Goal: Register for event/course

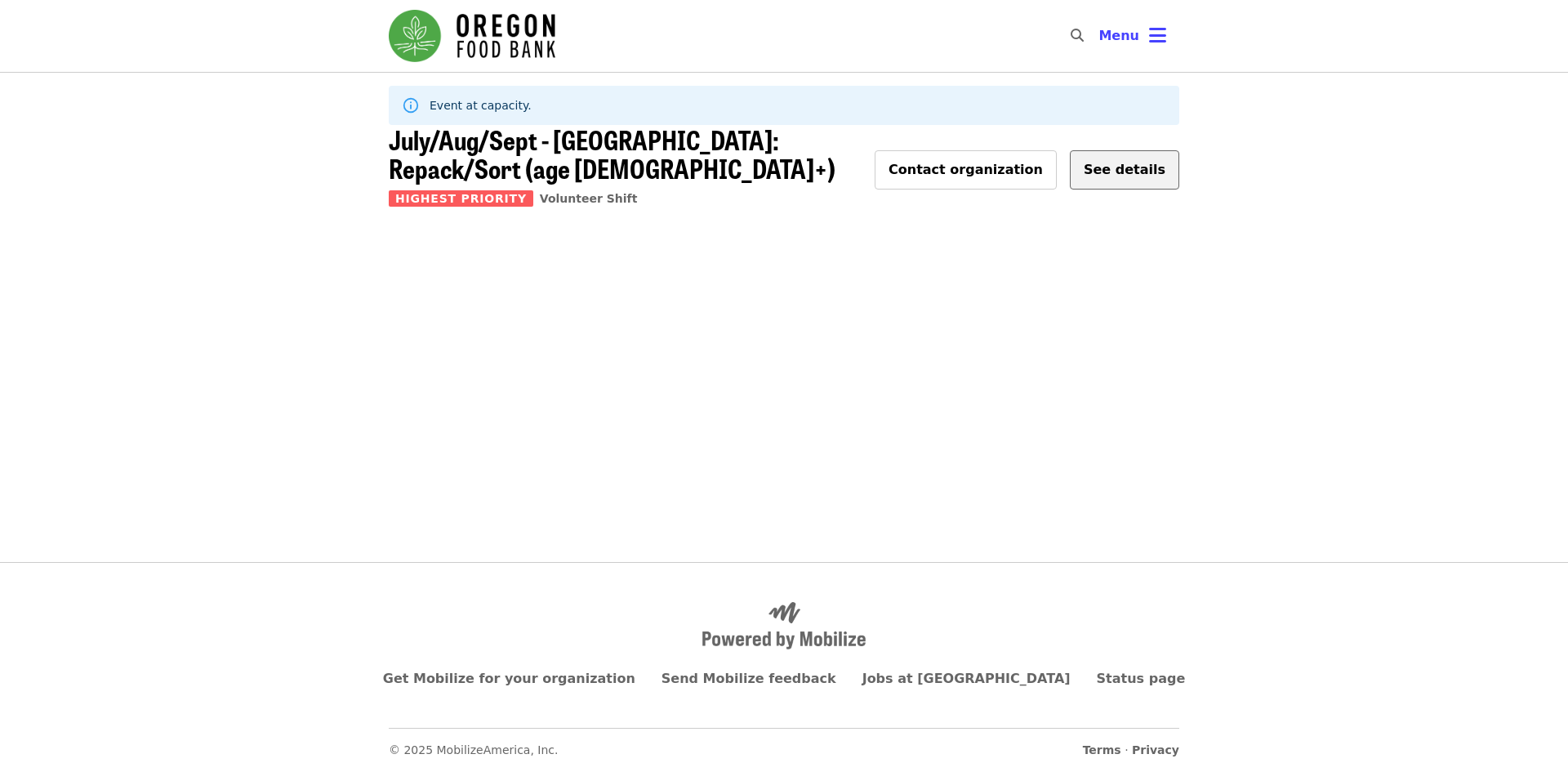
click at [1104, 162] on span "See details" at bounding box center [1124, 169] width 81 height 15
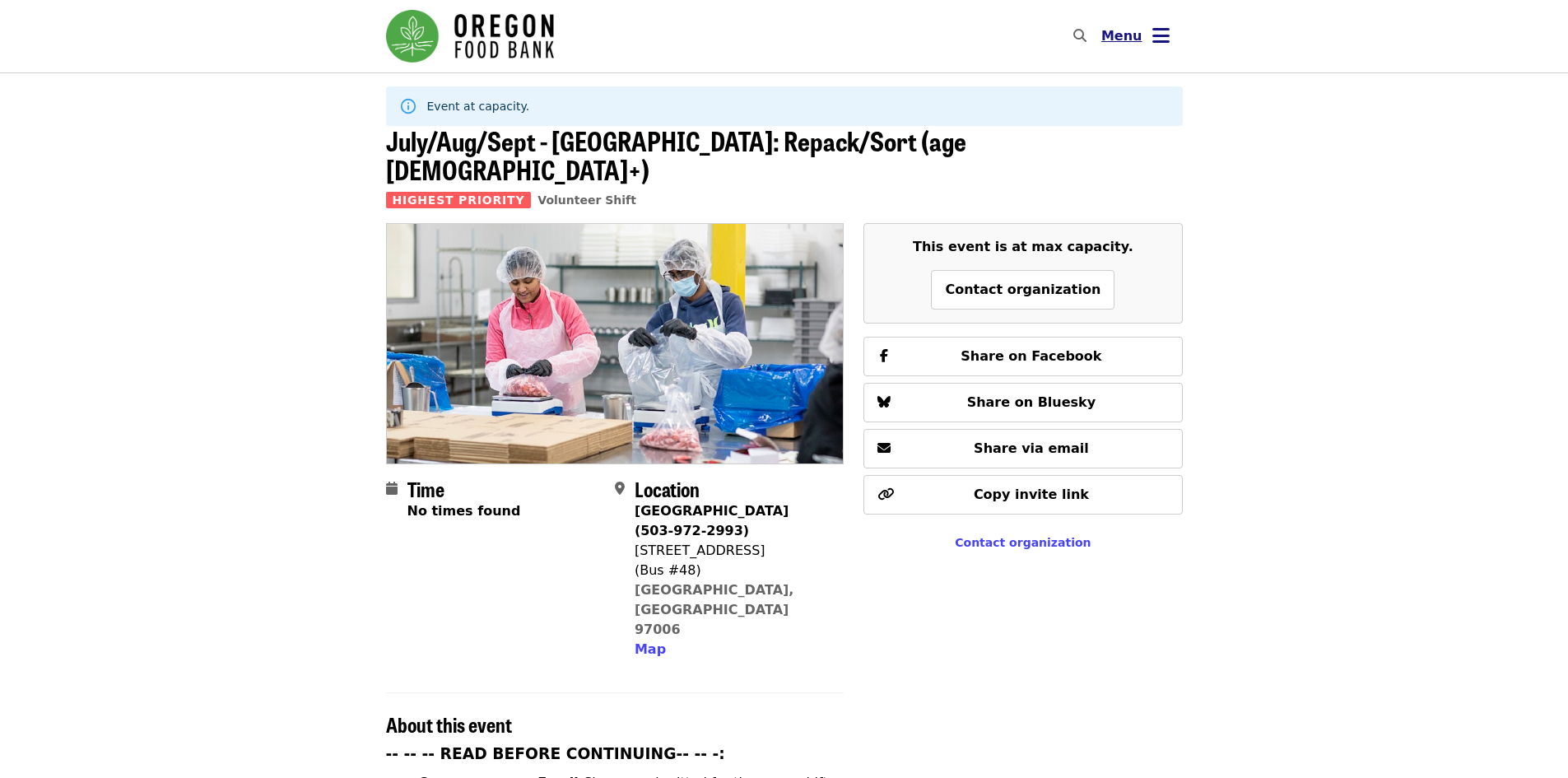
click at [1172, 42] on button "Menu" at bounding box center [1136, 36] width 95 height 40
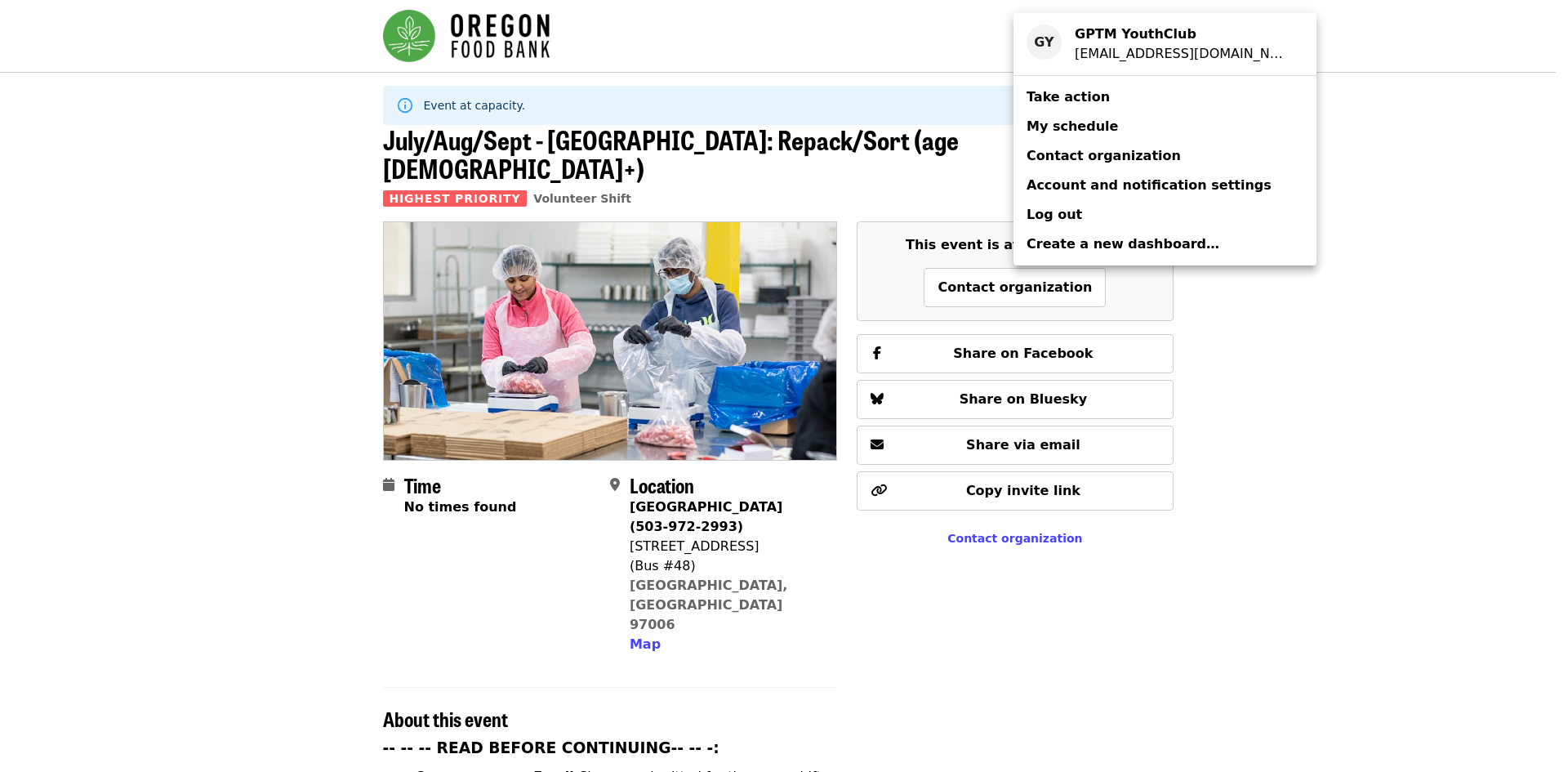
click at [1431, 68] on div "Account menu" at bounding box center [784, 386] width 1568 height 772
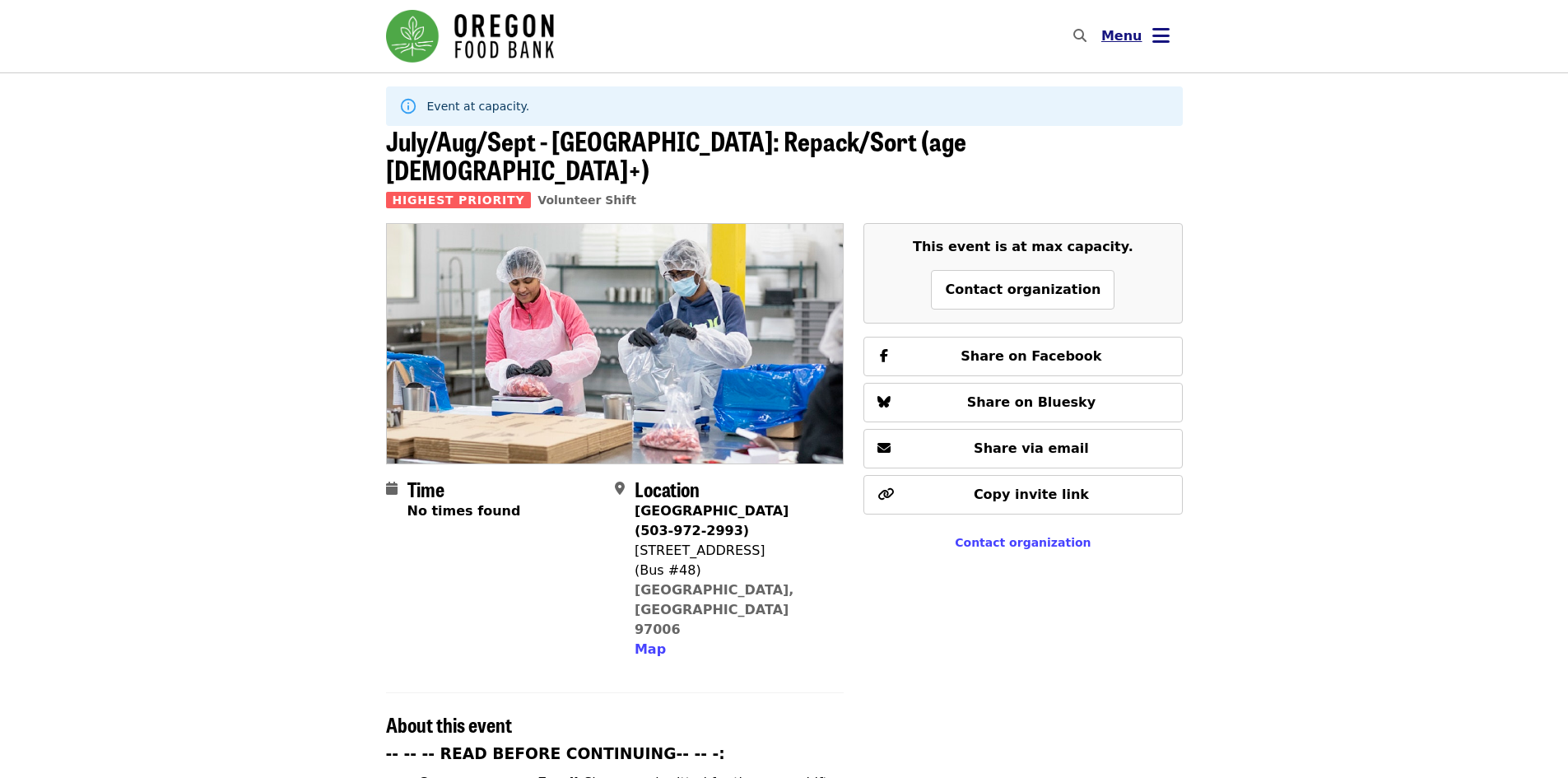
click at [1127, 36] on span "Menu" at bounding box center [1122, 35] width 42 height 15
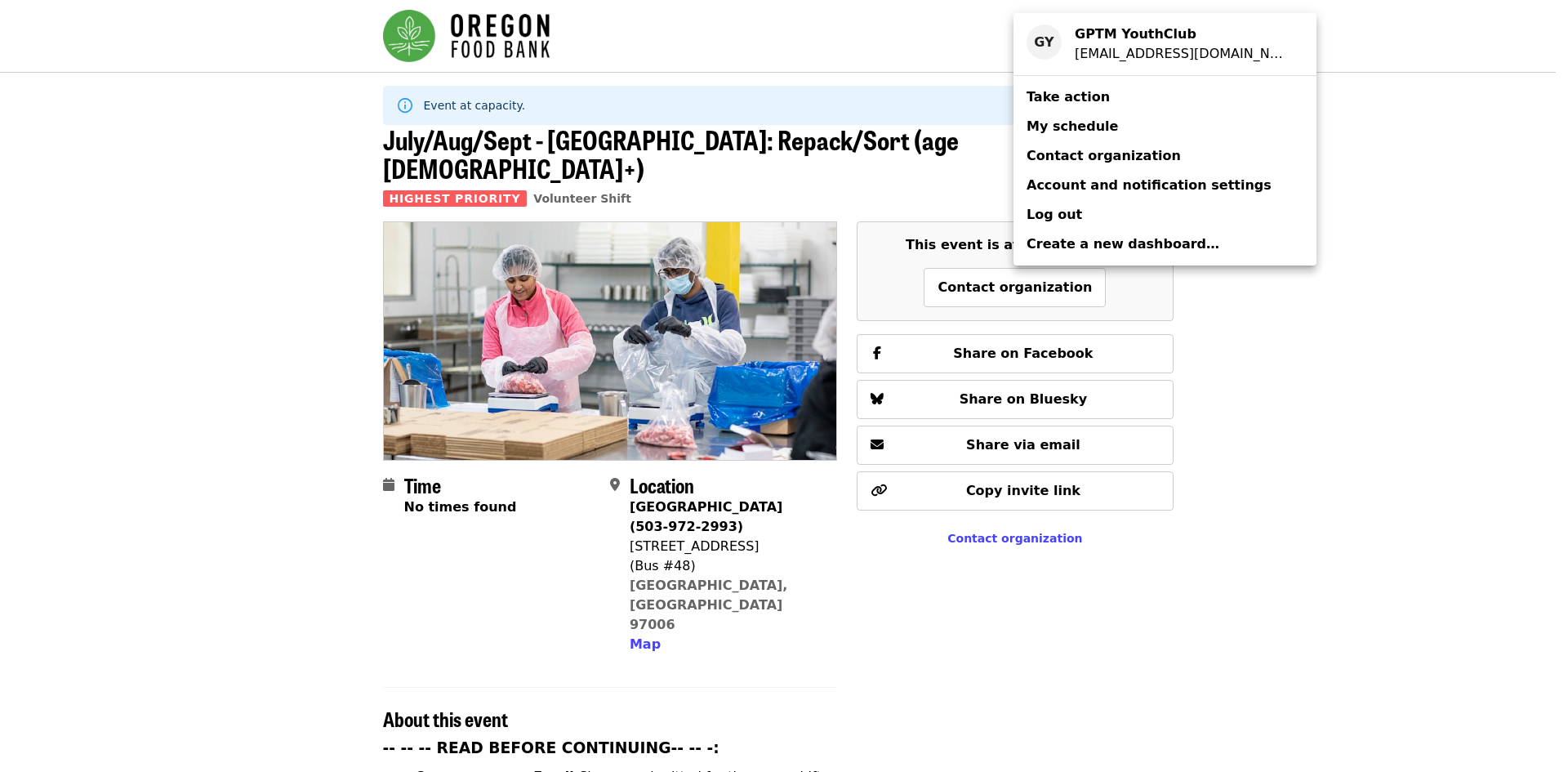
click at [1090, 130] on span "My schedule" at bounding box center [1072, 125] width 91 height 15
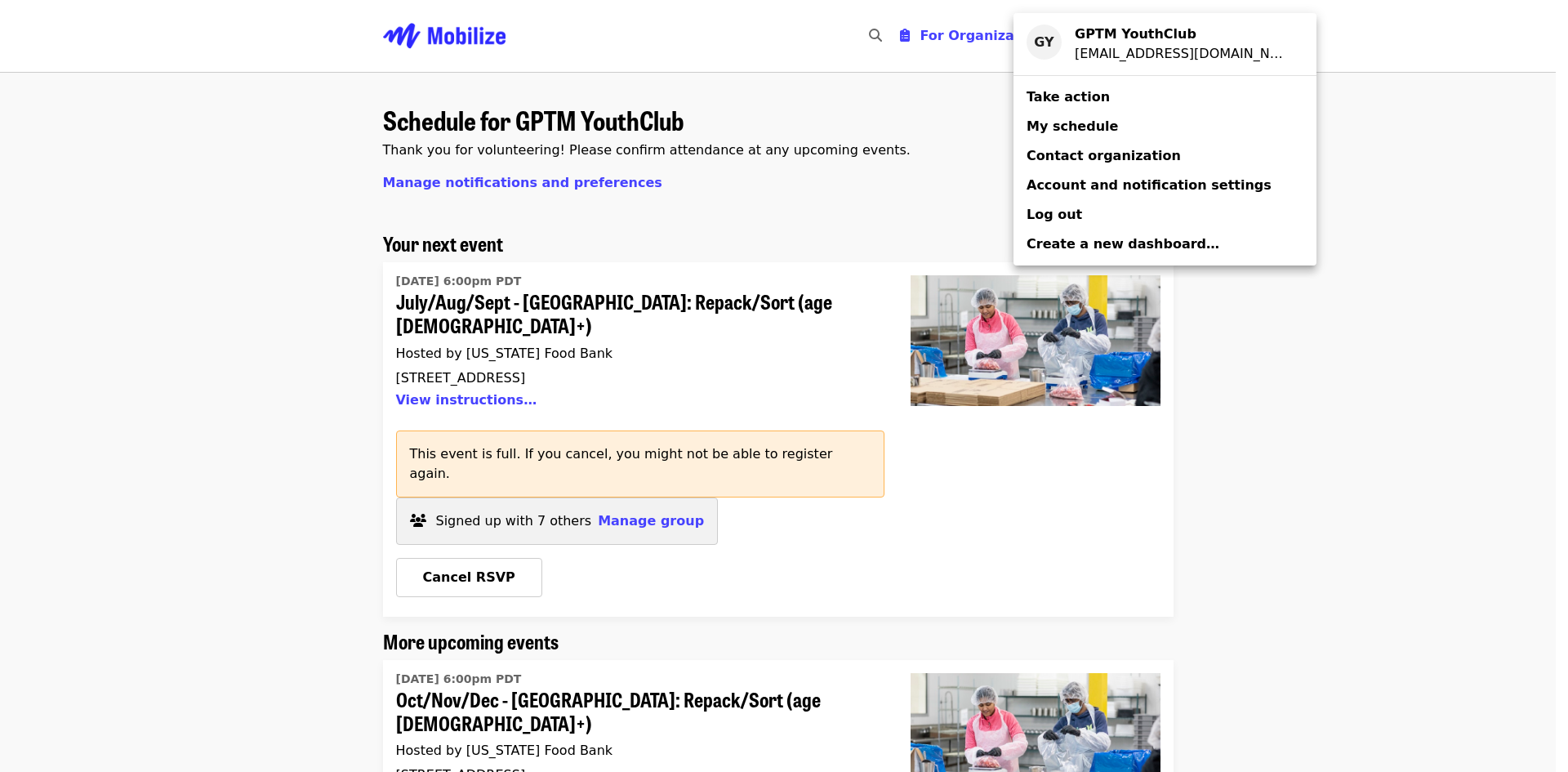
click at [122, 392] on div "Account menu" at bounding box center [784, 386] width 1568 height 772
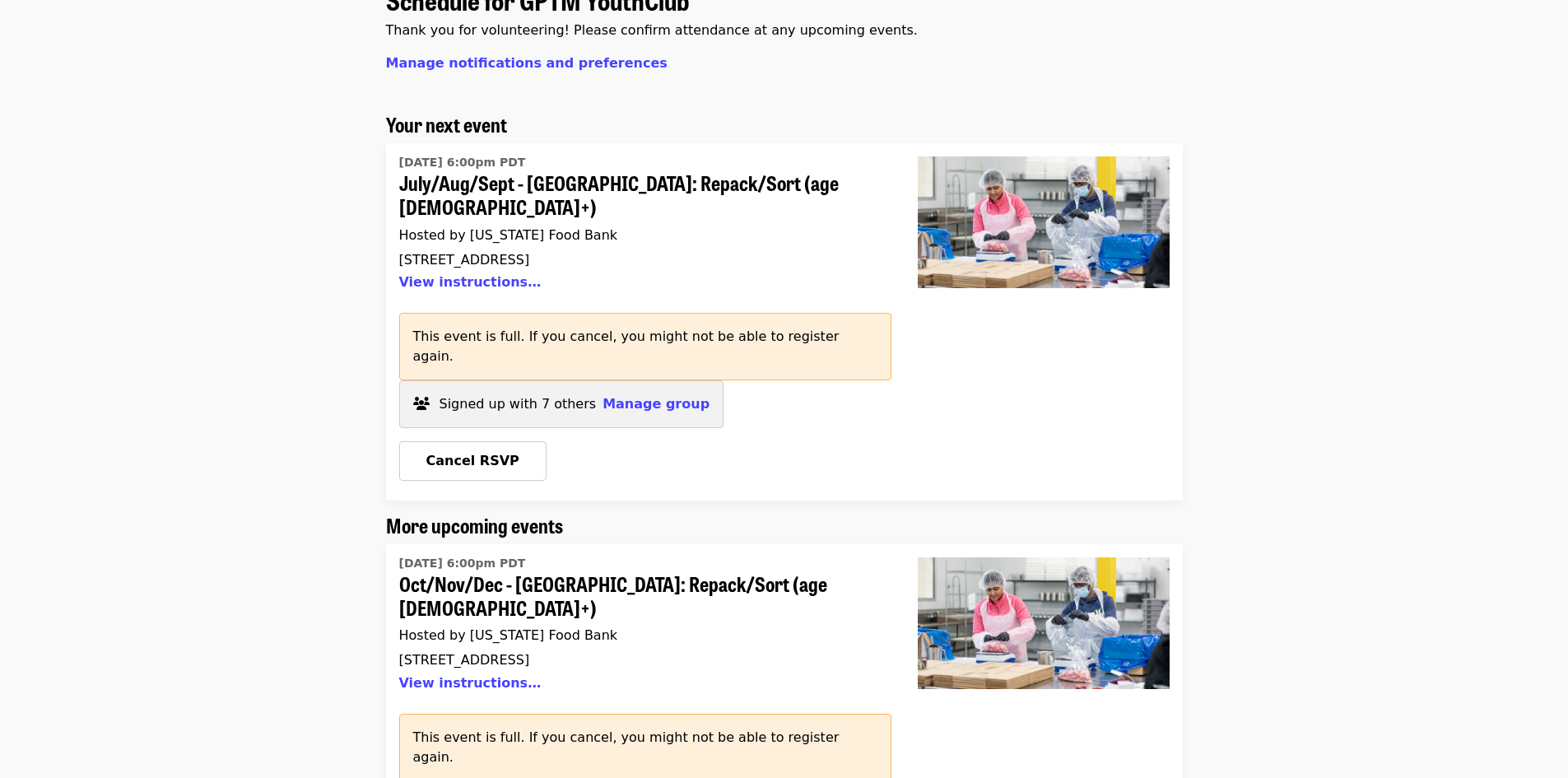
scroll to position [247, 0]
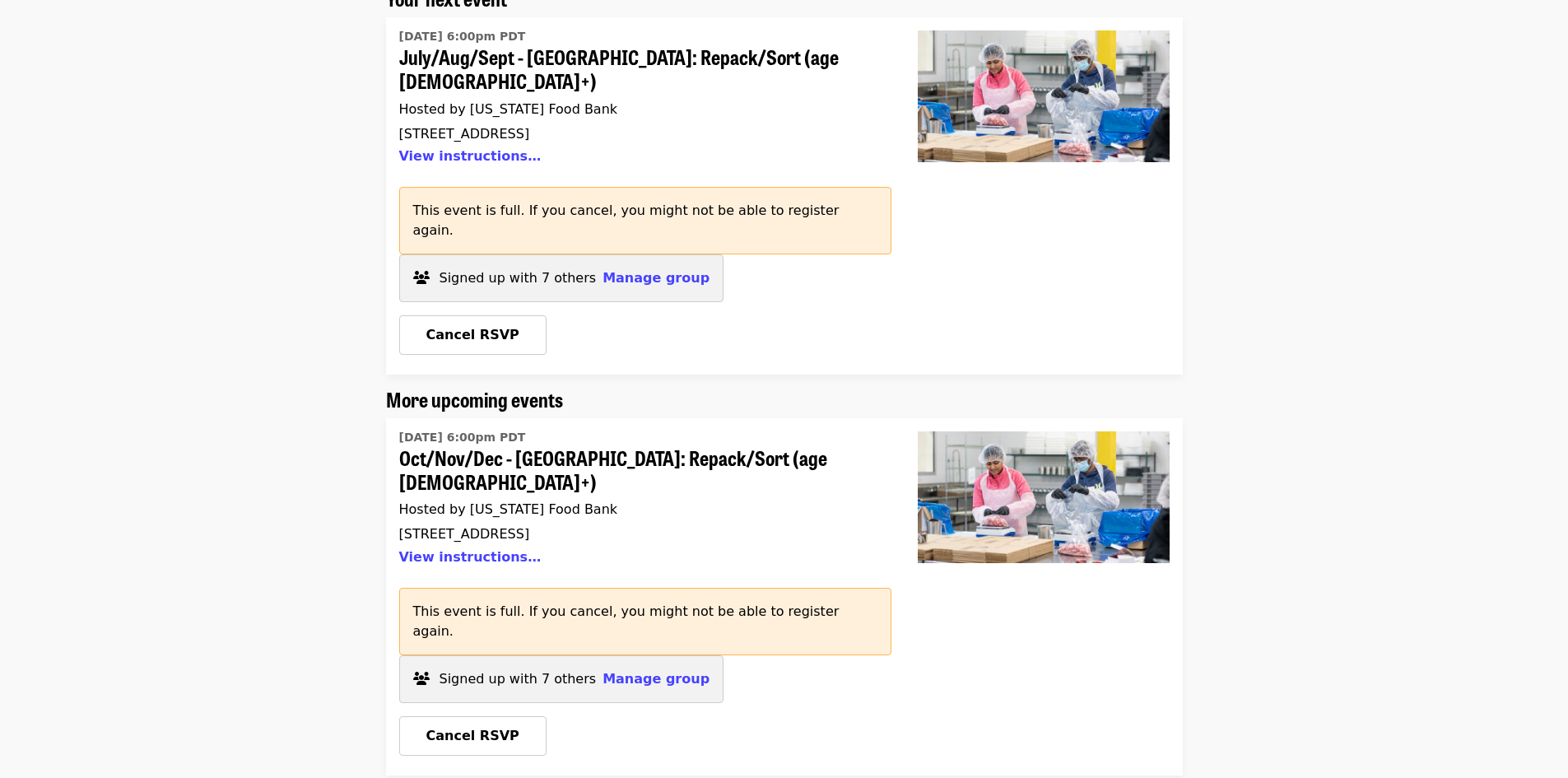
click at [521, 446] on span "Oct/Nov/Dec - [GEOGRAPHIC_DATA]: Repack/Sort (age [DEMOGRAPHIC_DATA]+)" at bounding box center [638, 469] width 479 height 48
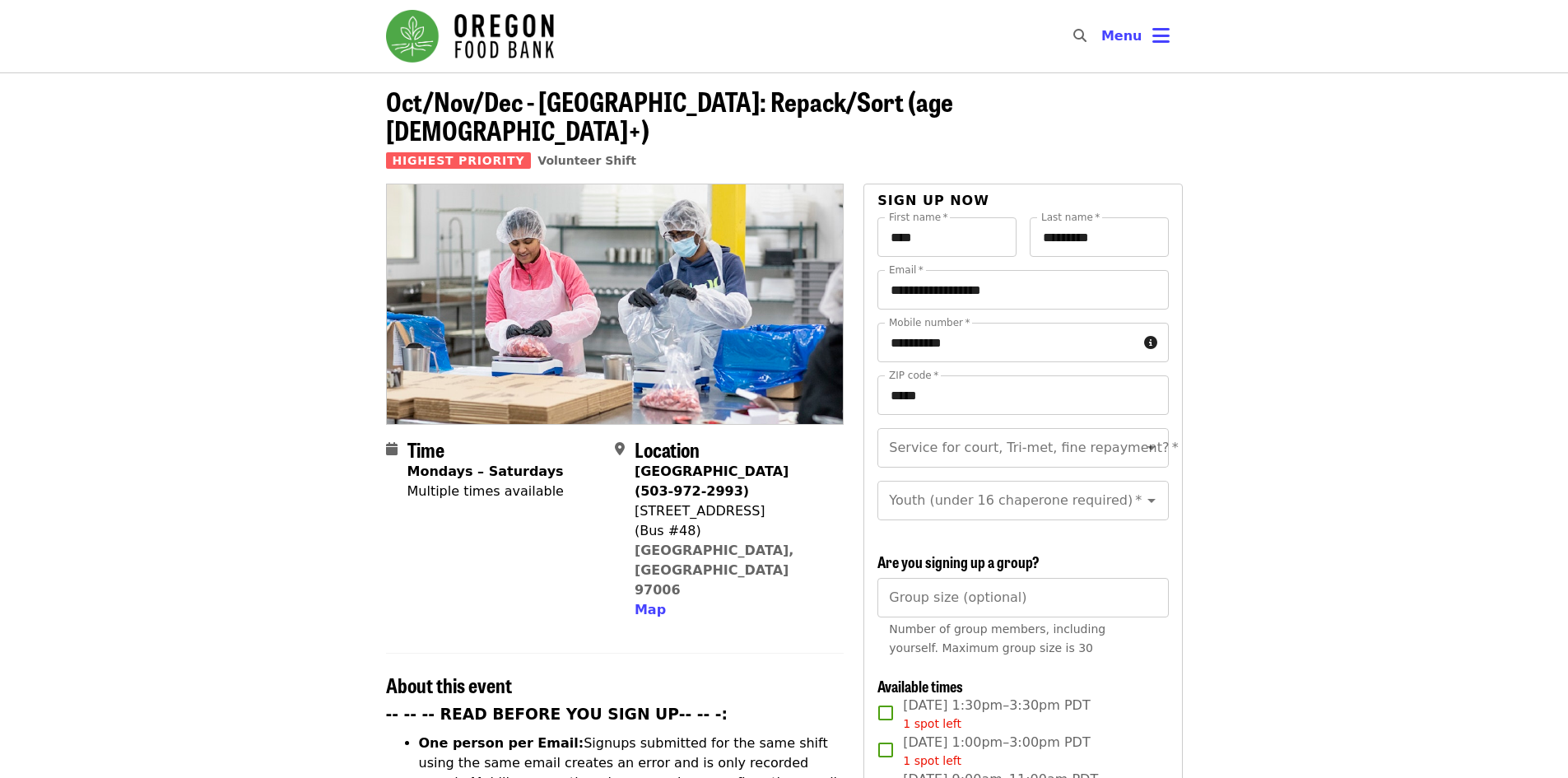
click at [413, 31] on img "Main navigation" at bounding box center [470, 36] width 168 height 52
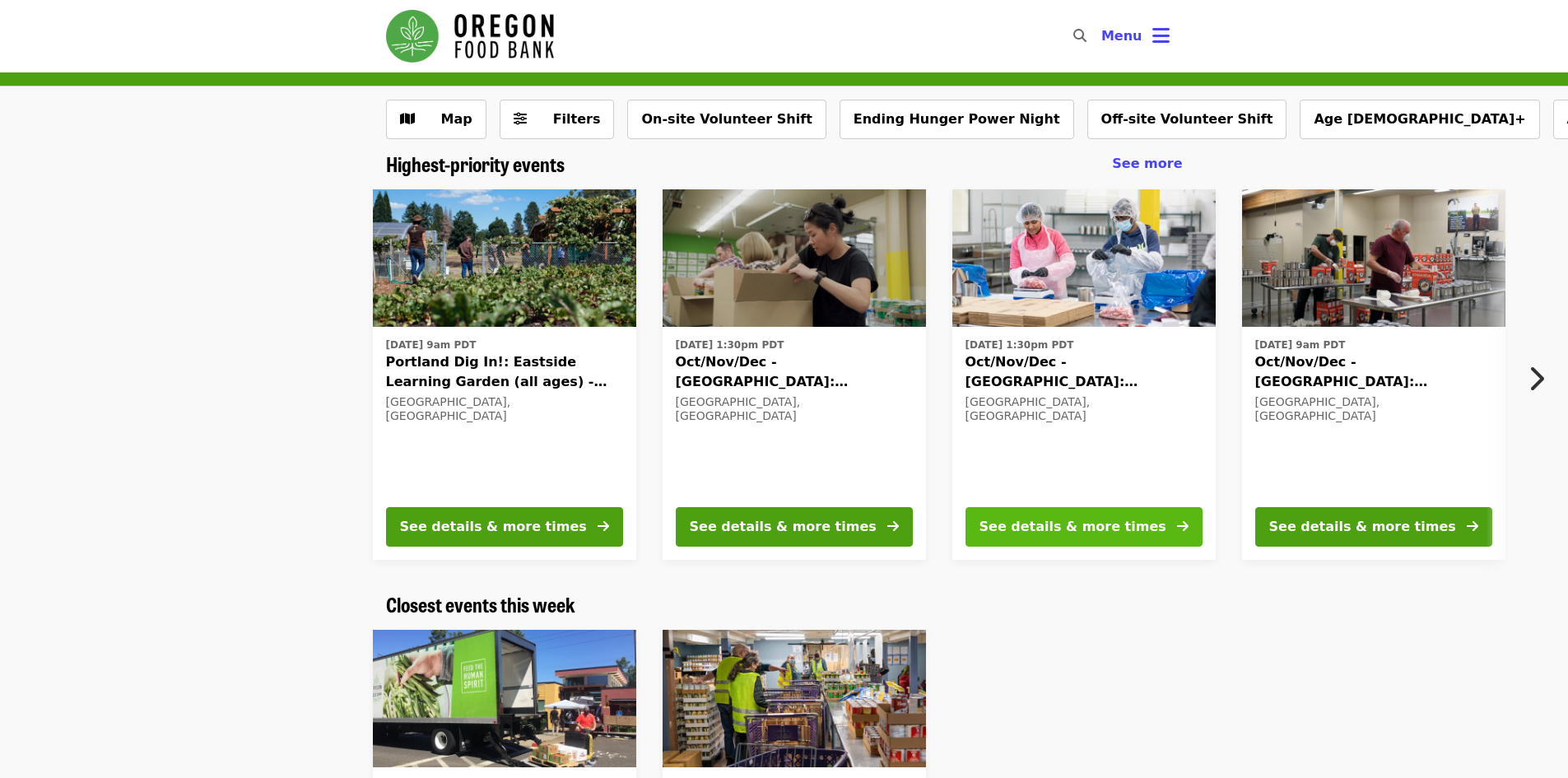
click at [1081, 514] on button "See details & more times" at bounding box center [1084, 527] width 237 height 40
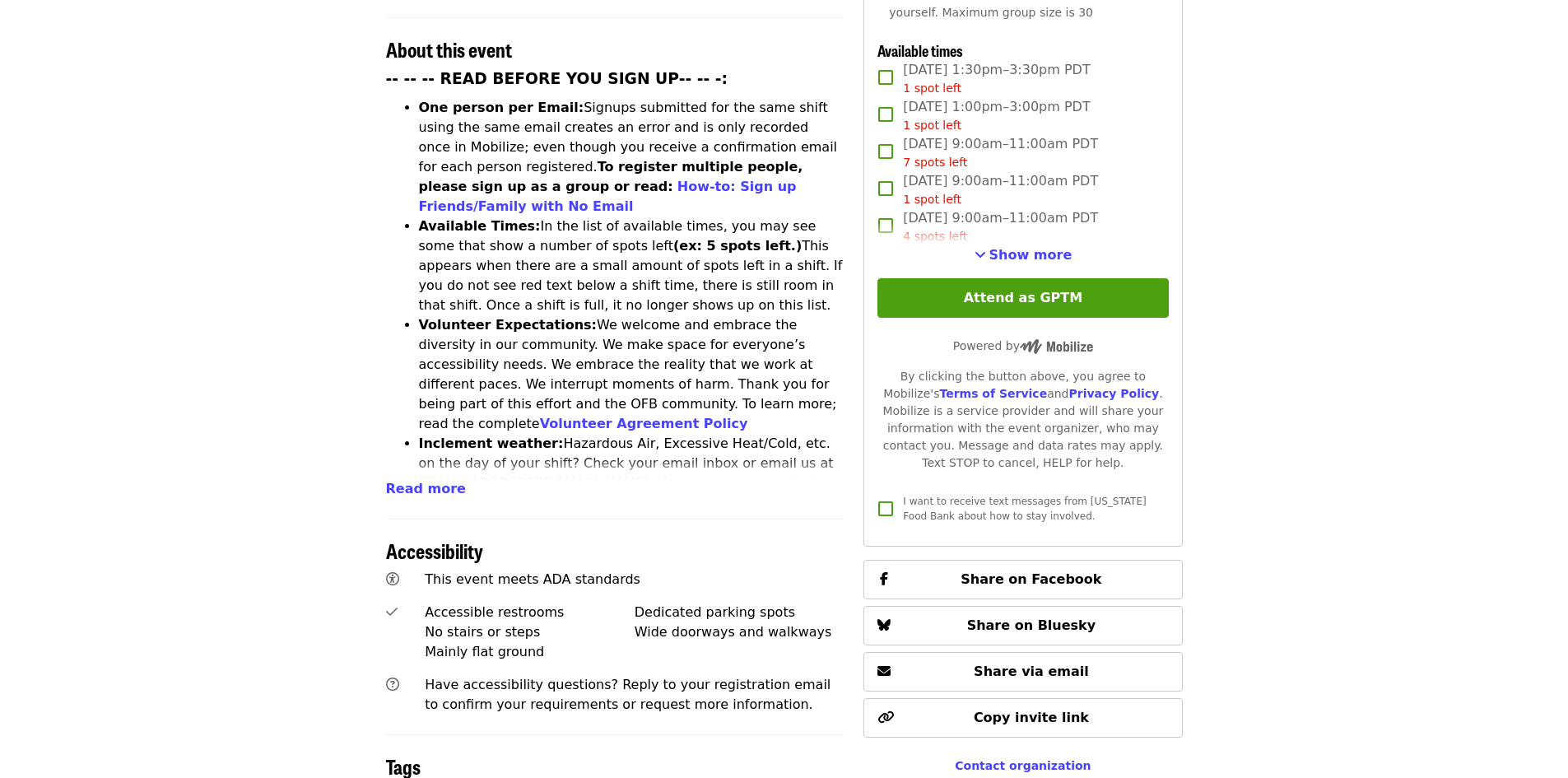
scroll to position [524, 0]
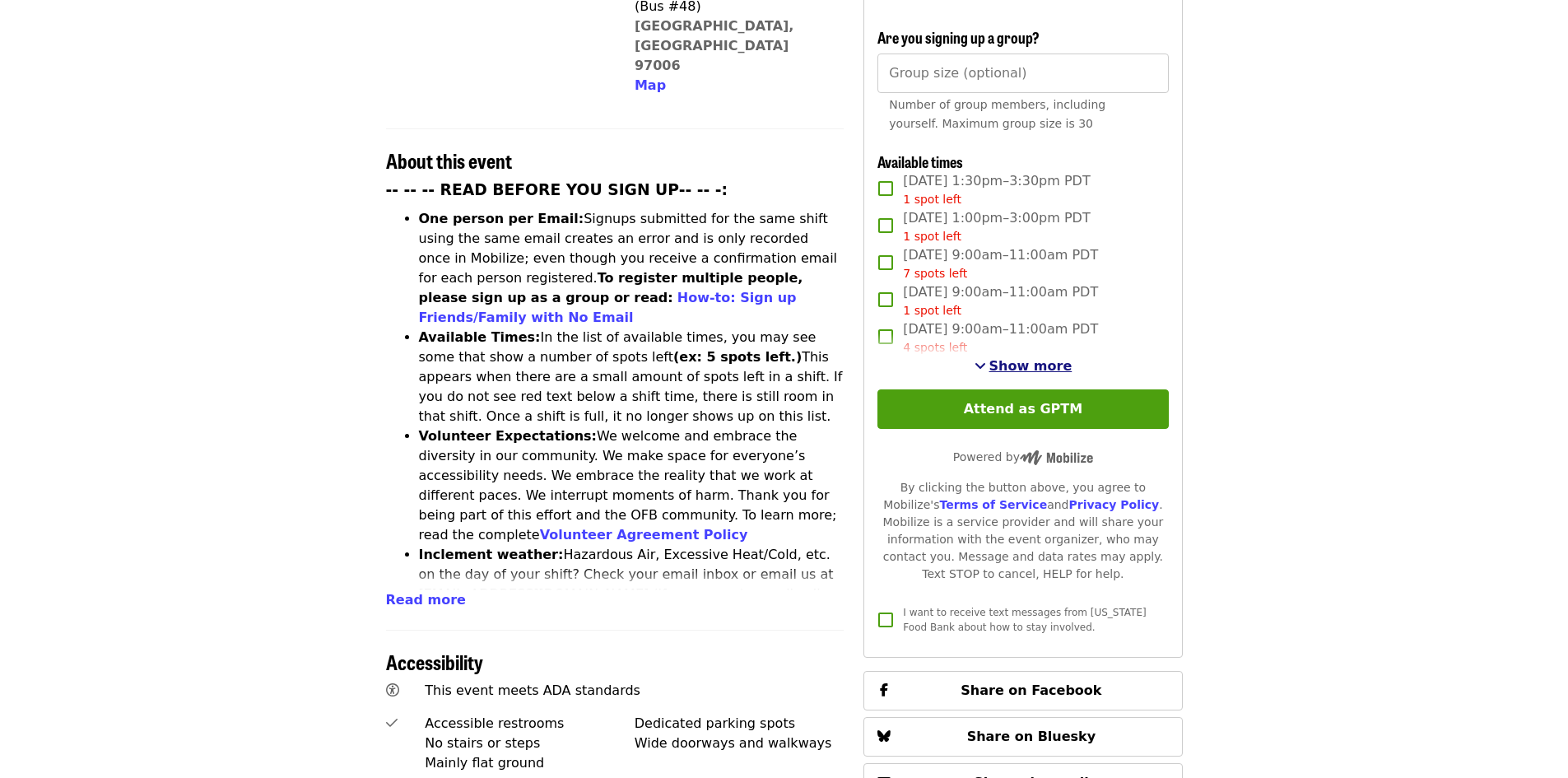
click at [996, 367] on span "Show more" at bounding box center [1031, 366] width 83 height 15
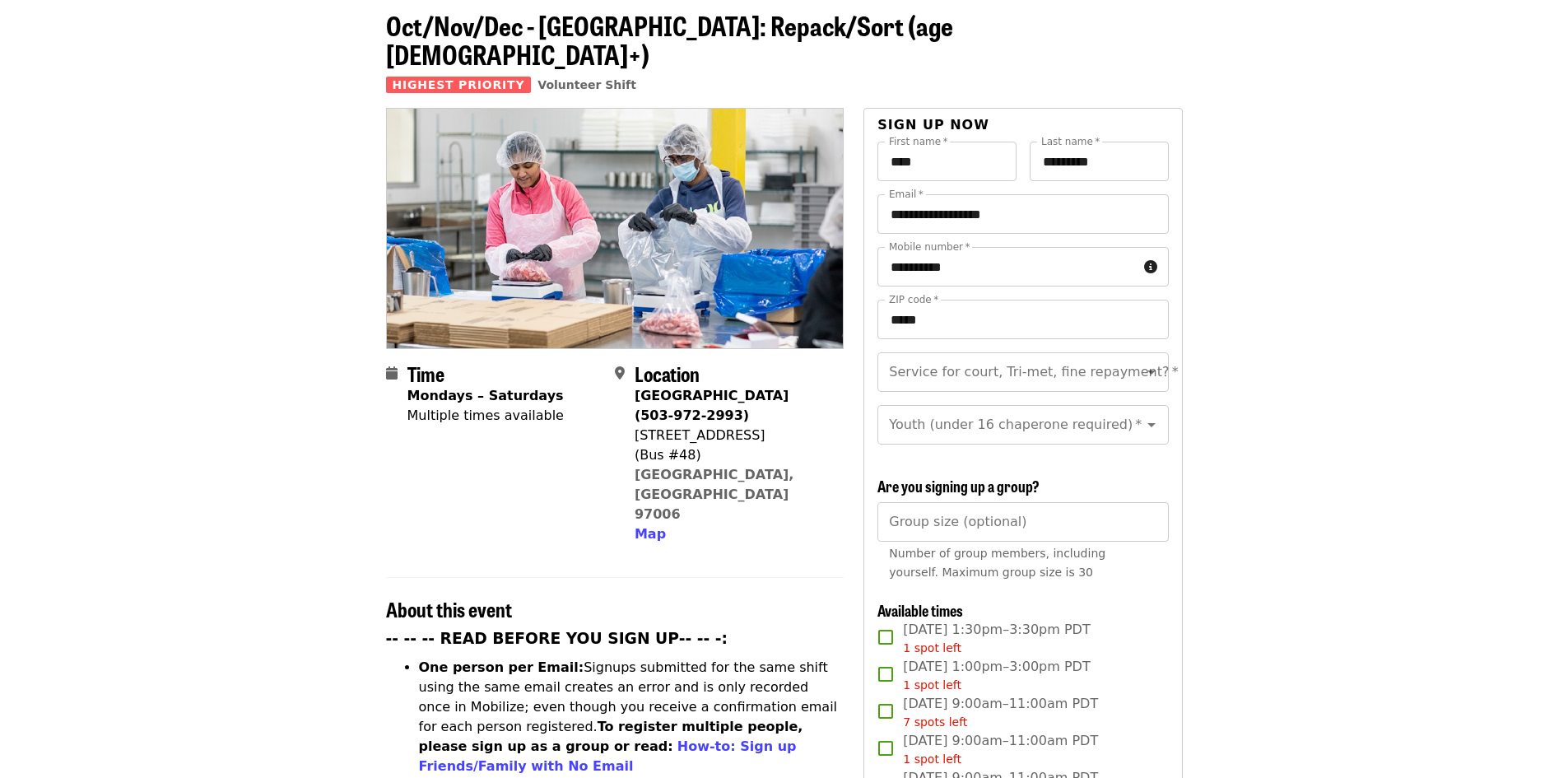
scroll to position [0, 0]
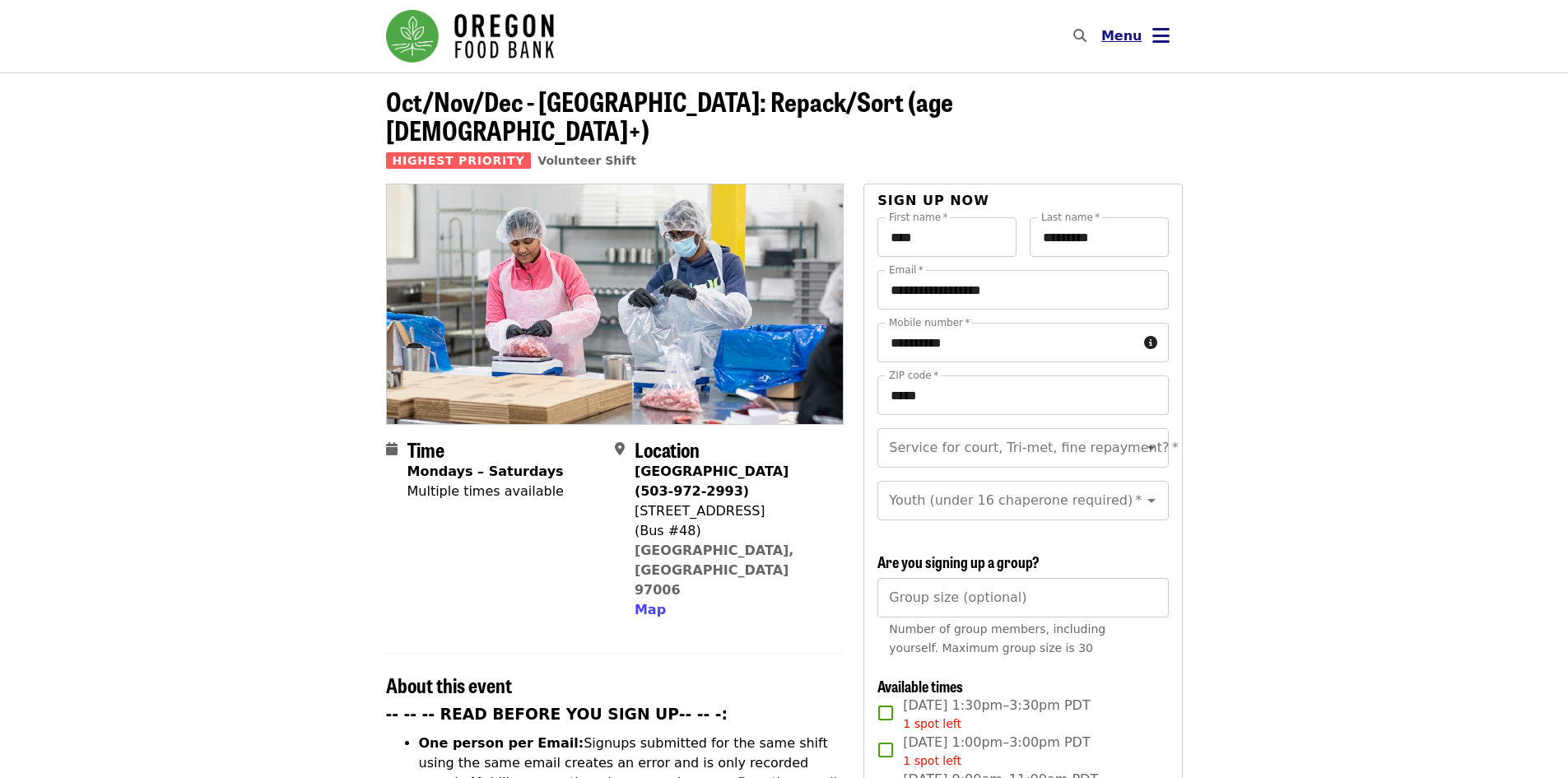
click at [1154, 31] on icon "bars icon" at bounding box center [1161, 35] width 17 height 23
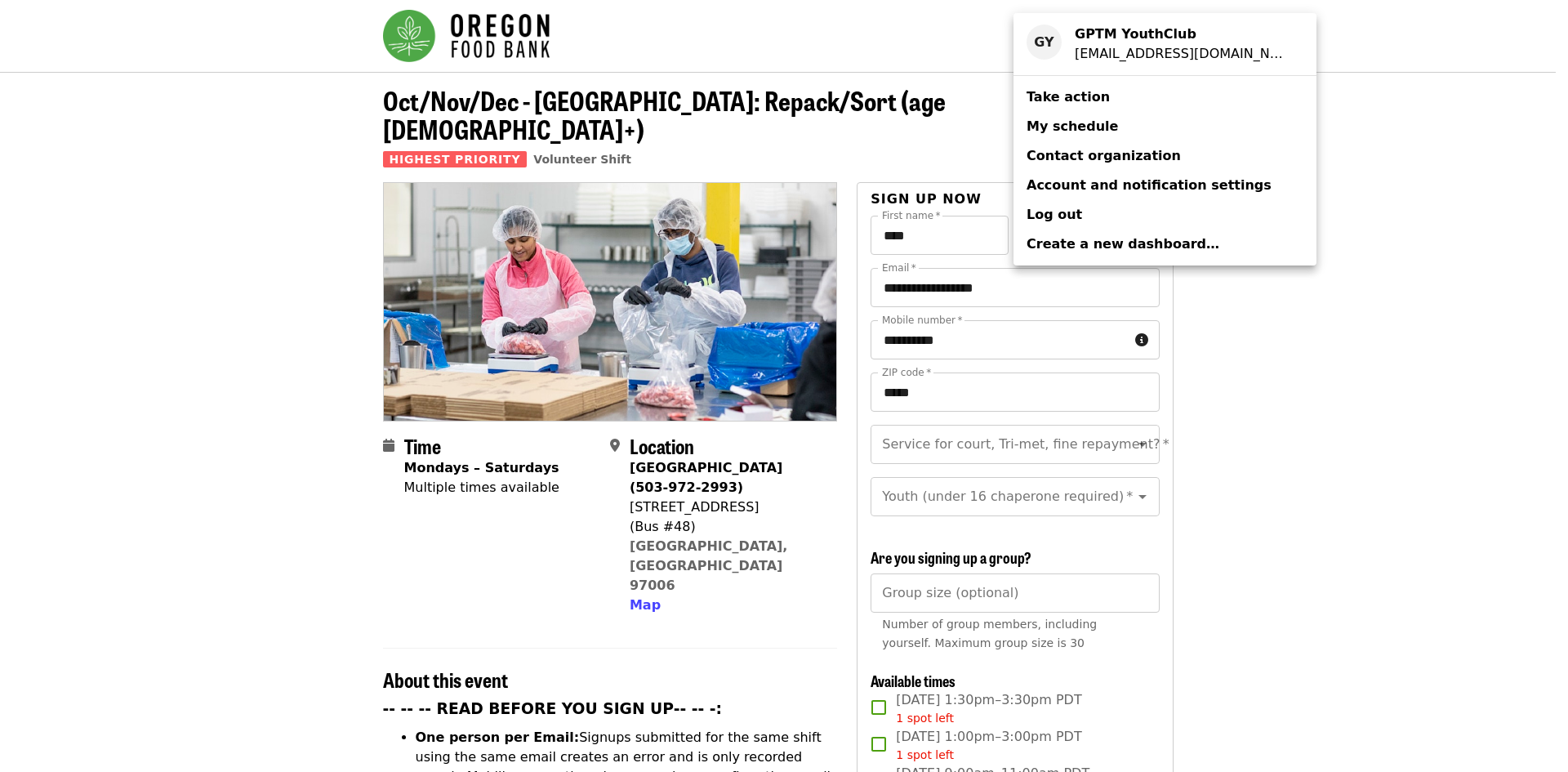
click at [1366, 231] on div "Account menu" at bounding box center [784, 386] width 1568 height 772
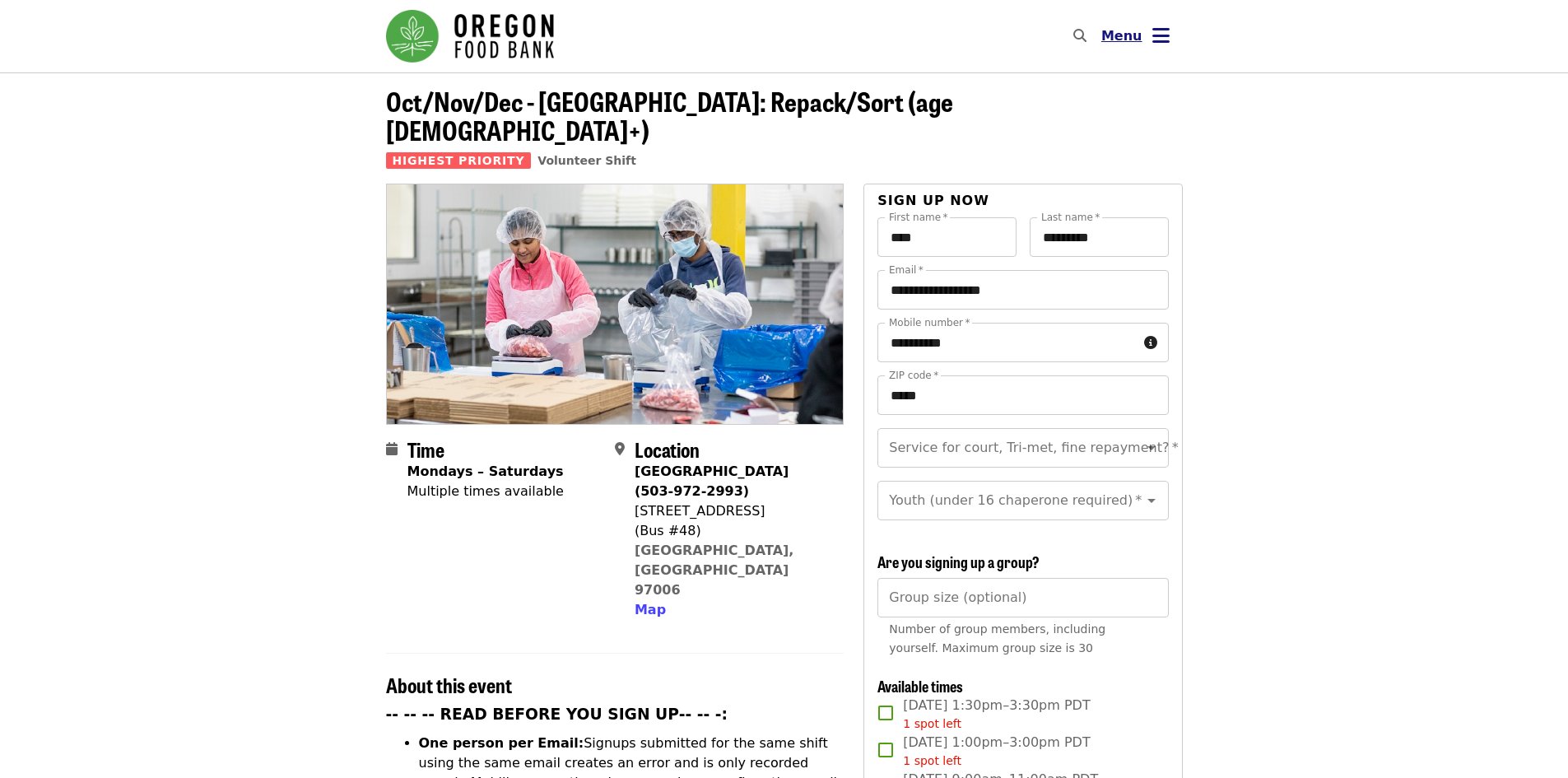
click at [1125, 40] on span "Menu" at bounding box center [1122, 35] width 42 height 15
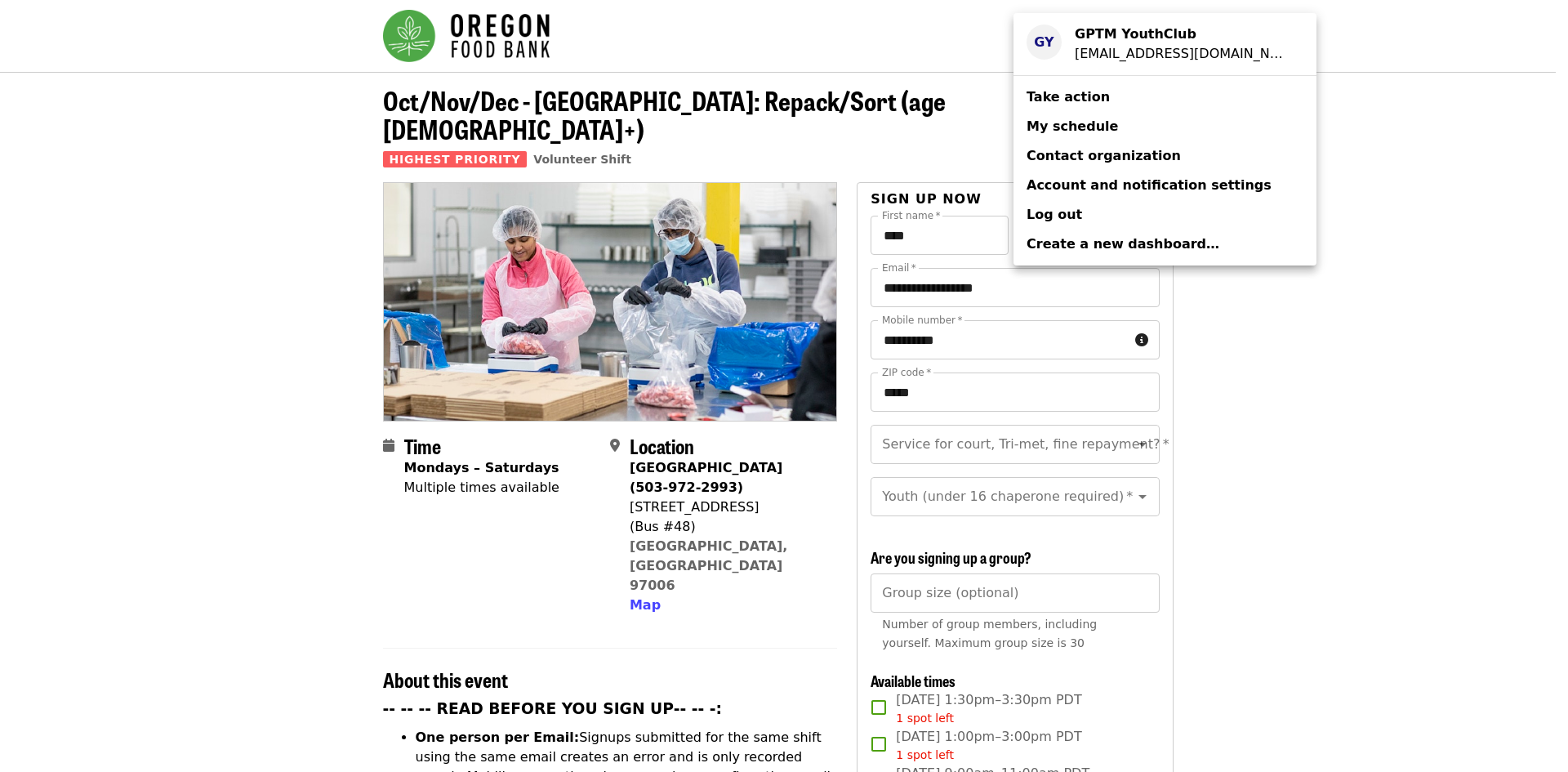
click at [1123, 45] on div "youthclub@gptm.org" at bounding box center [1182, 54] width 216 height 20
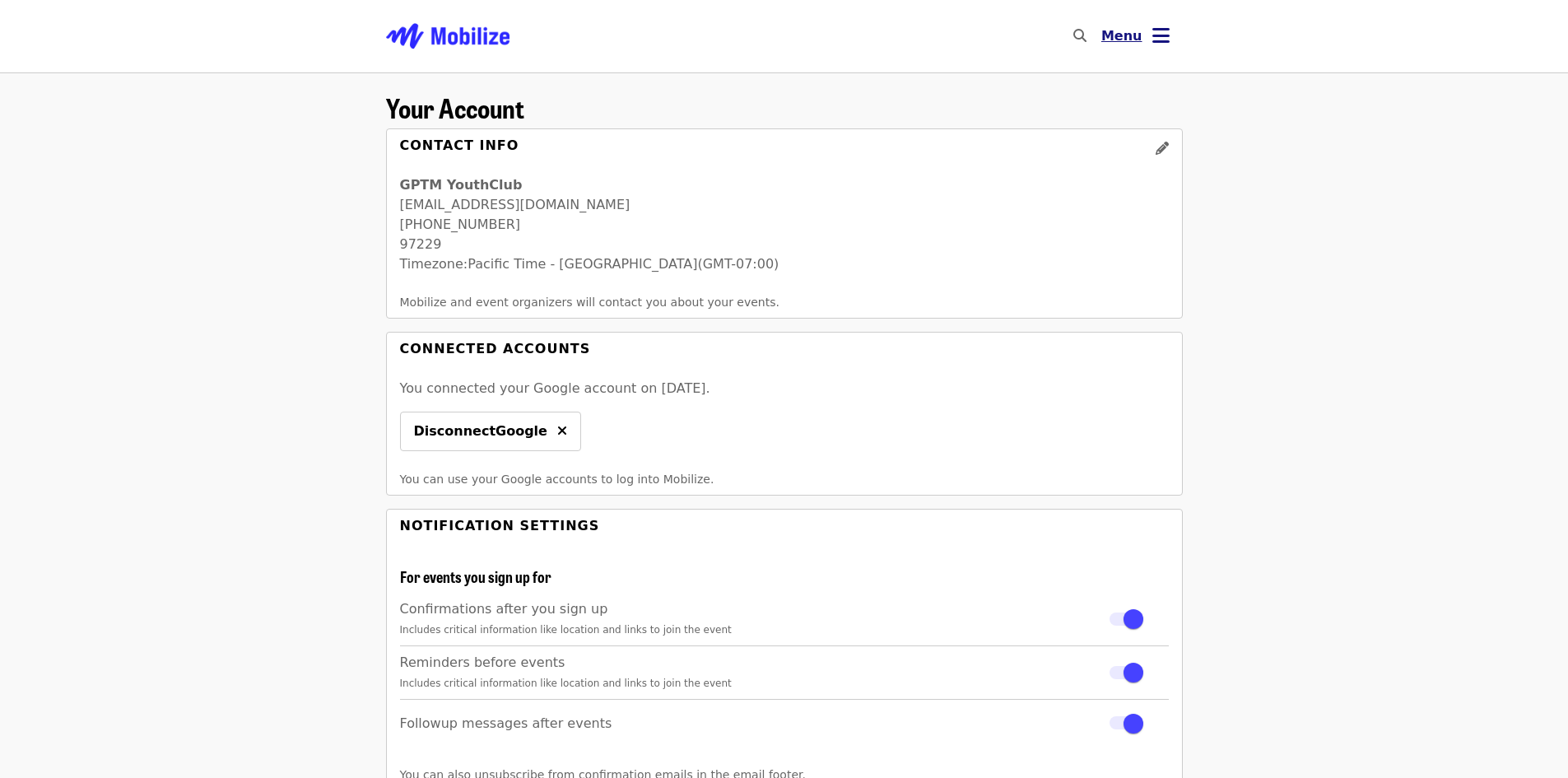
click at [1118, 35] on span "Menu" at bounding box center [1122, 35] width 42 height 15
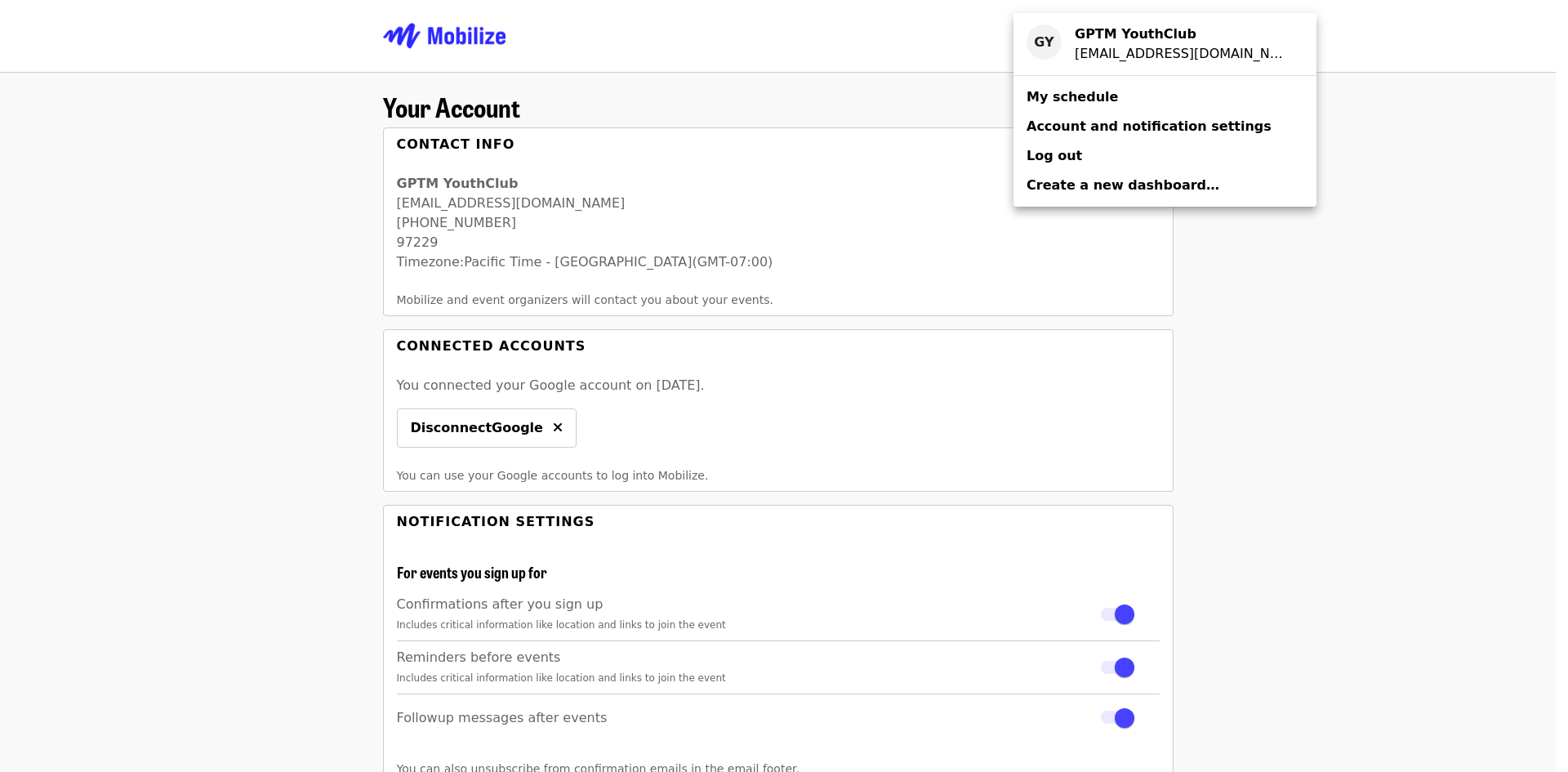
click at [1073, 93] on span "My schedule" at bounding box center [1072, 96] width 91 height 15
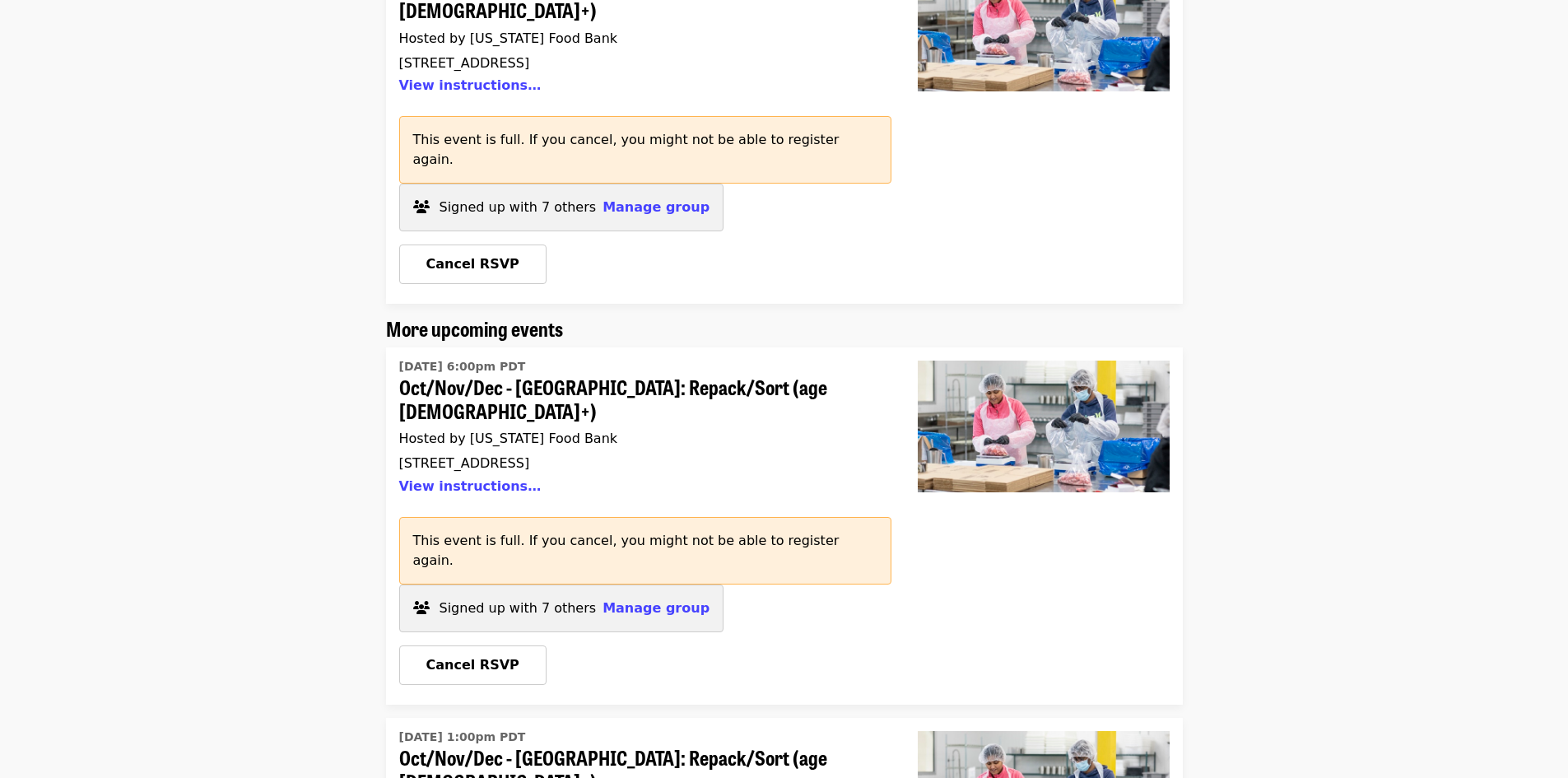
scroll to position [329, 0]
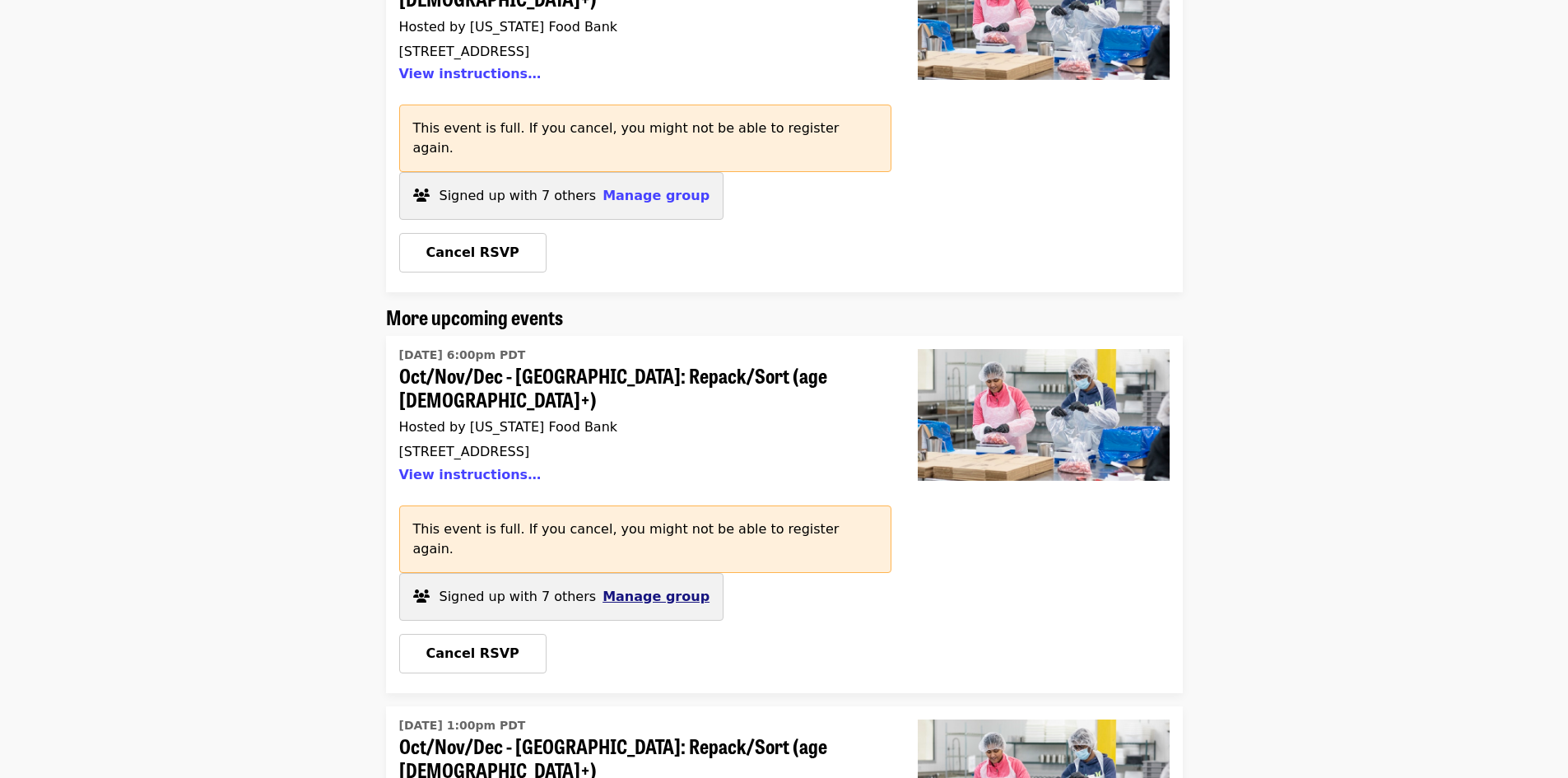
click at [603, 588] on span "Manage group" at bounding box center [656, 596] width 107 height 15
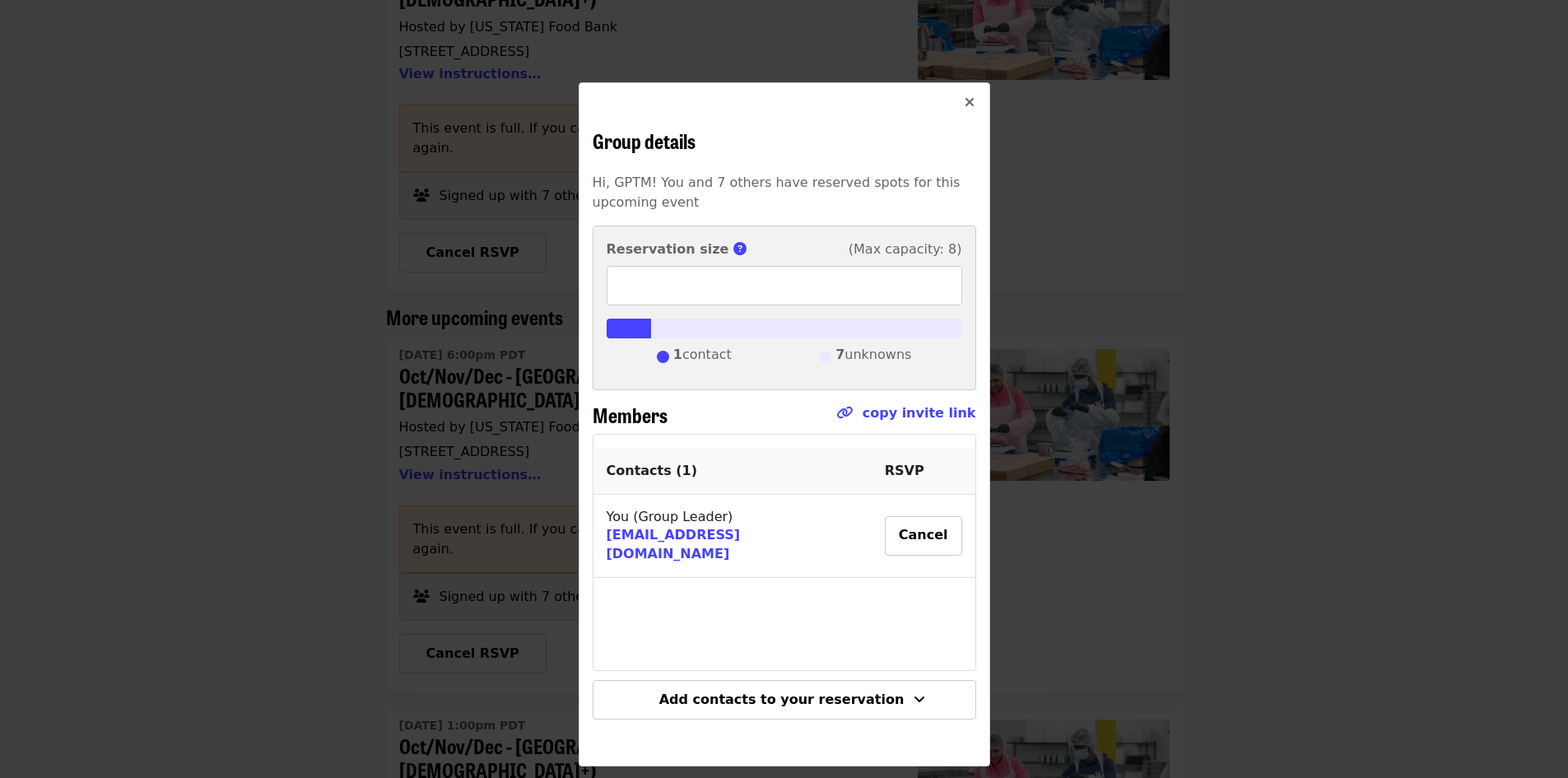
click at [974, 92] on button "Close" at bounding box center [970, 103] width 40 height 40
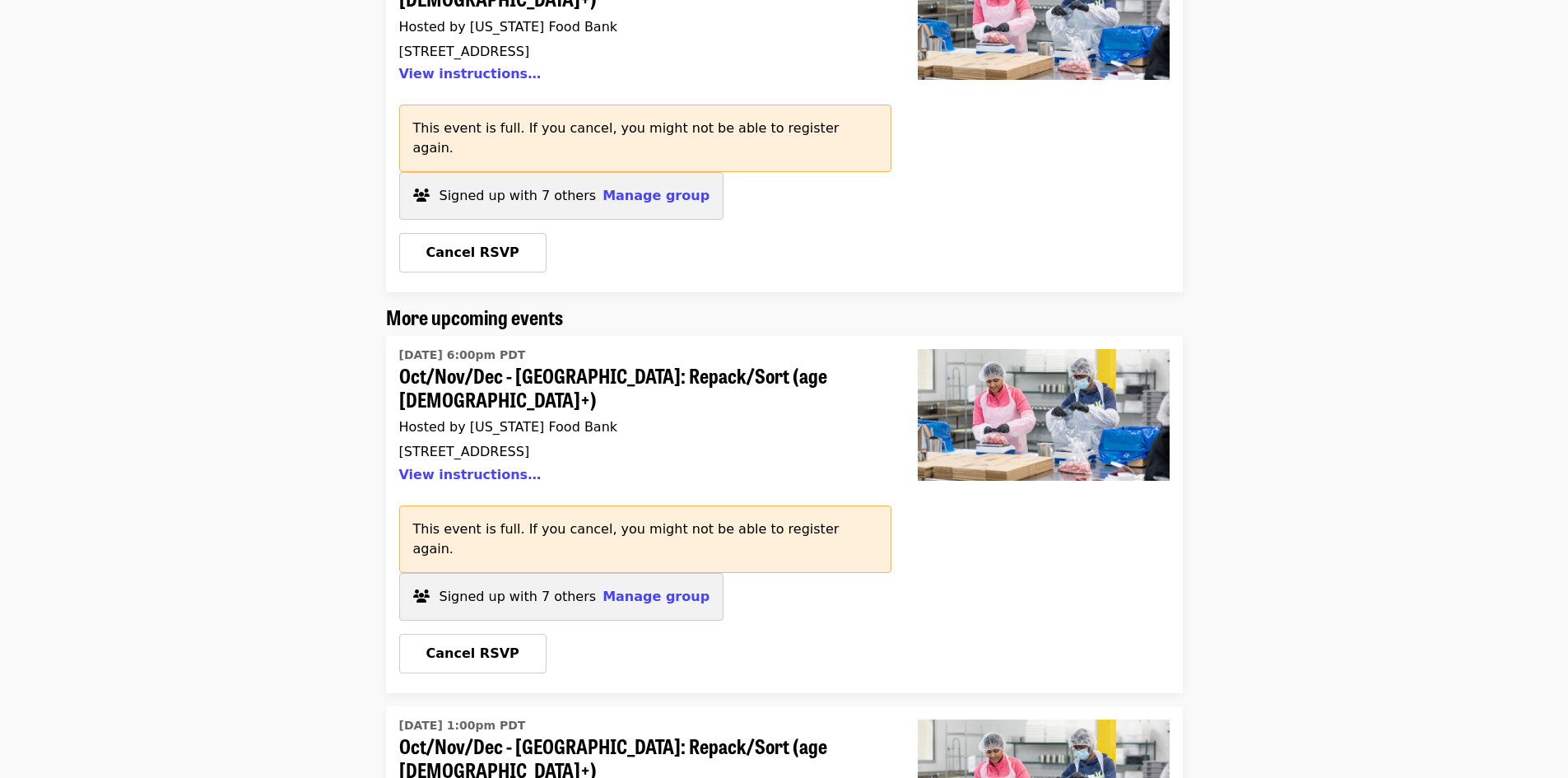
click at [402, 347] on time "Thu, Oct 2 @ 6:00pm PDT" at bounding box center [462, 355] width 126 height 17
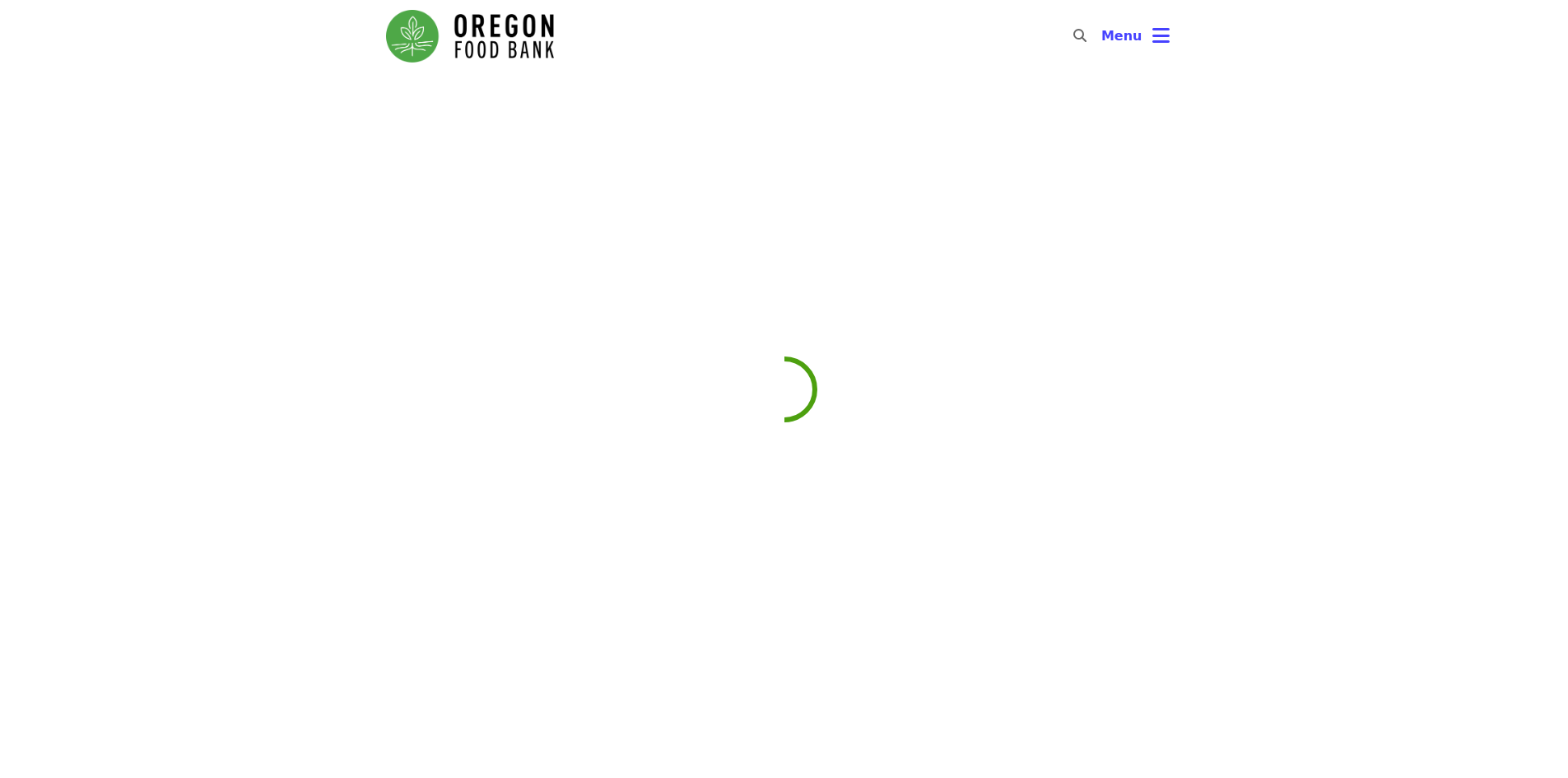
scroll to position [304, 0]
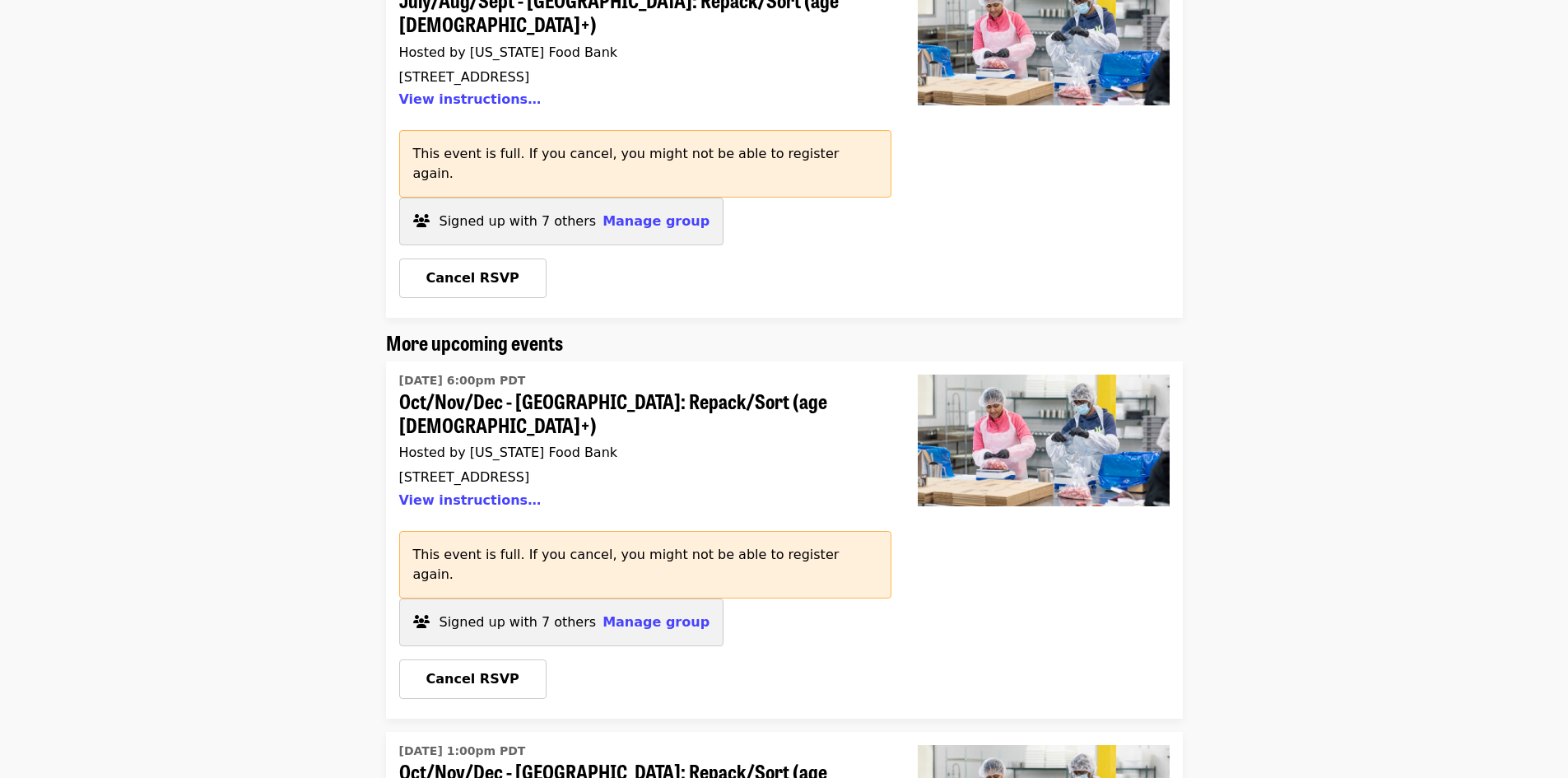
drag, startPoint x: 533, startPoint y: 347, endPoint x: 510, endPoint y: 357, distance: 25.1
click at [510, 389] on span "Oct/Nov/Dec - [GEOGRAPHIC_DATA]: Repack/Sort (age [DEMOGRAPHIC_DATA]+)" at bounding box center [638, 412] width 479 height 48
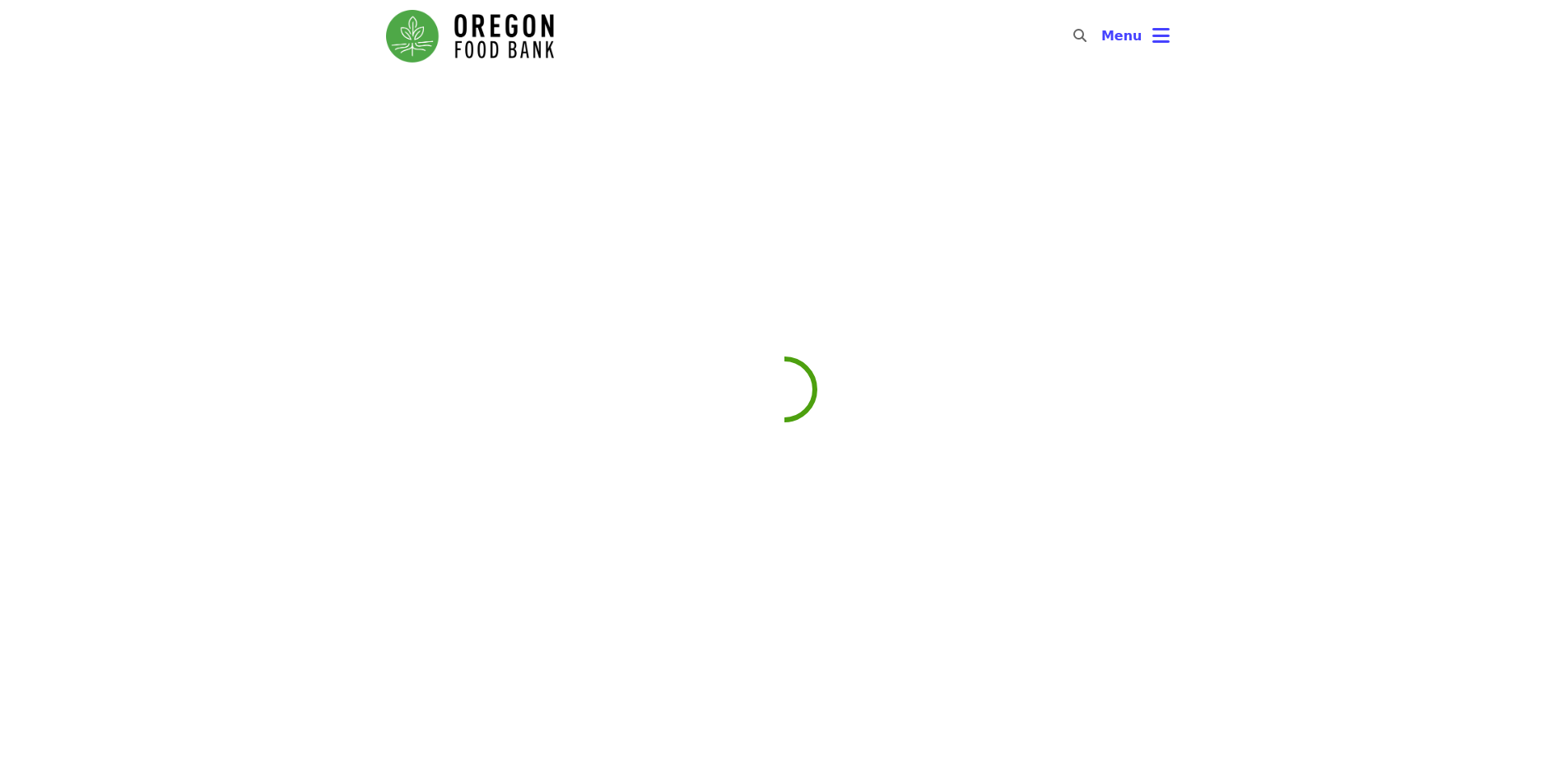
scroll to position [304, 0]
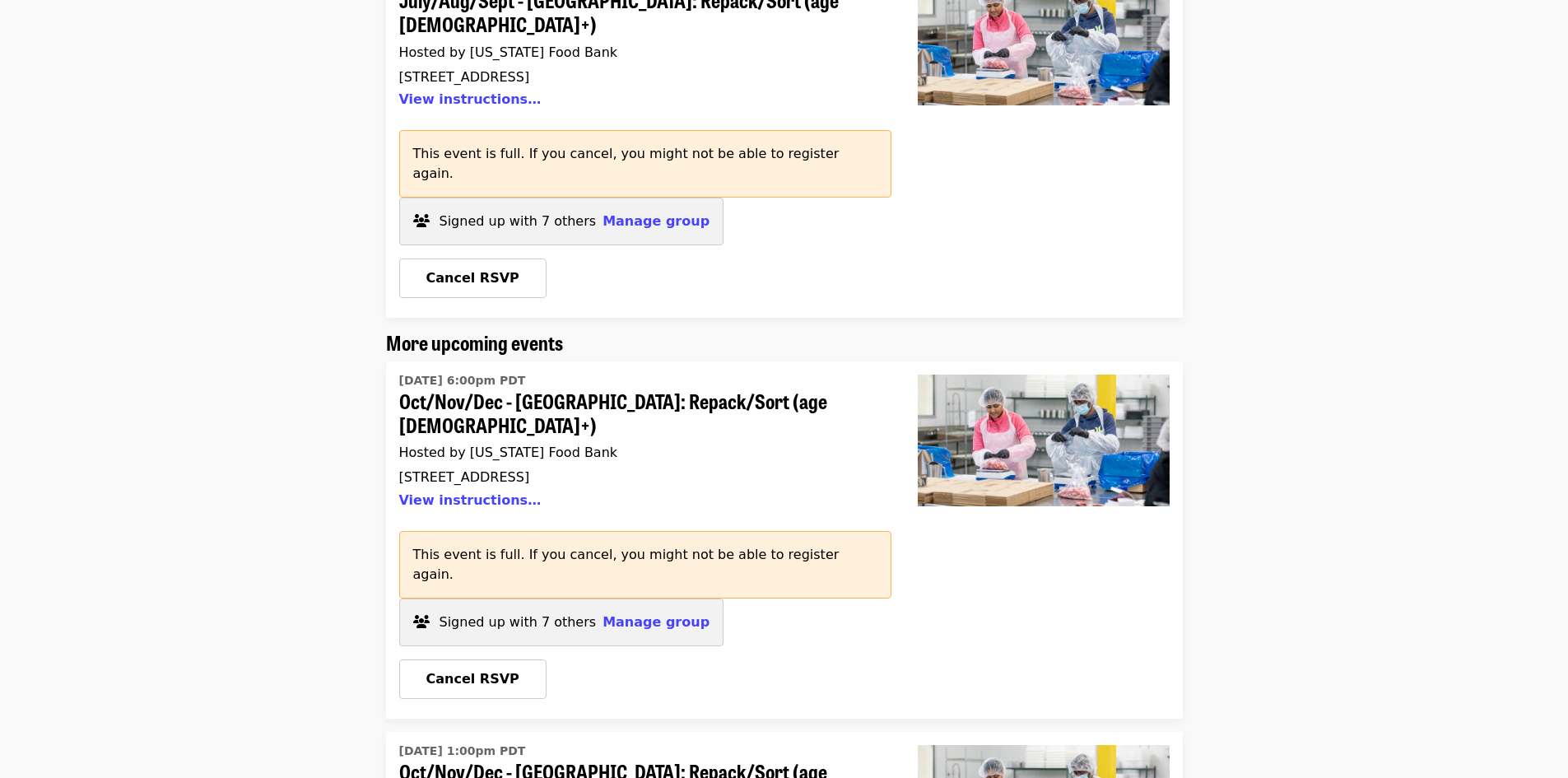
drag, startPoint x: 369, startPoint y: 336, endPoint x: 555, endPoint y: 329, distance: 186.1
copy time "Thu, Oct 2 @ 6:00pm PDT"
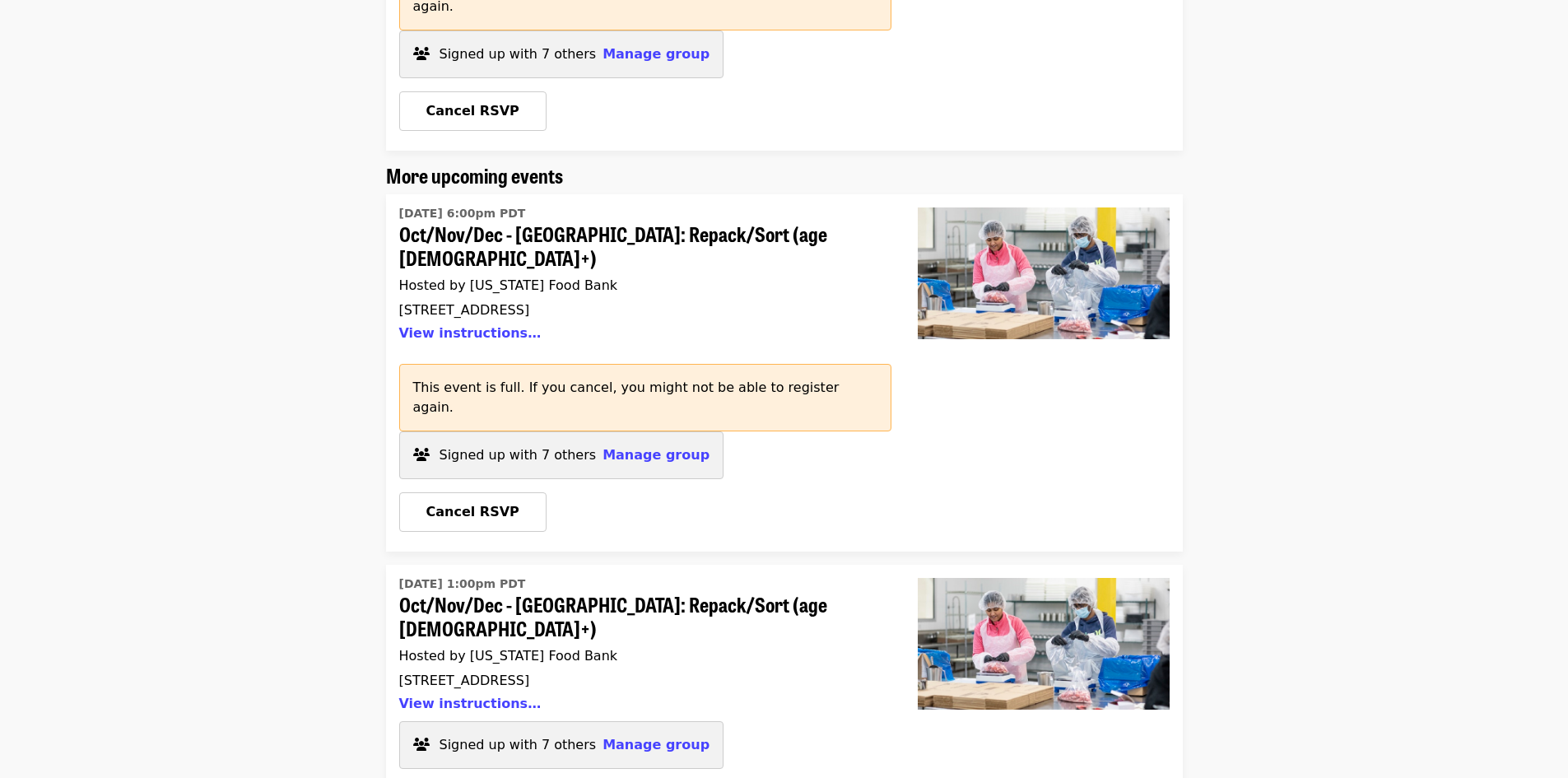
scroll to position [633, 0]
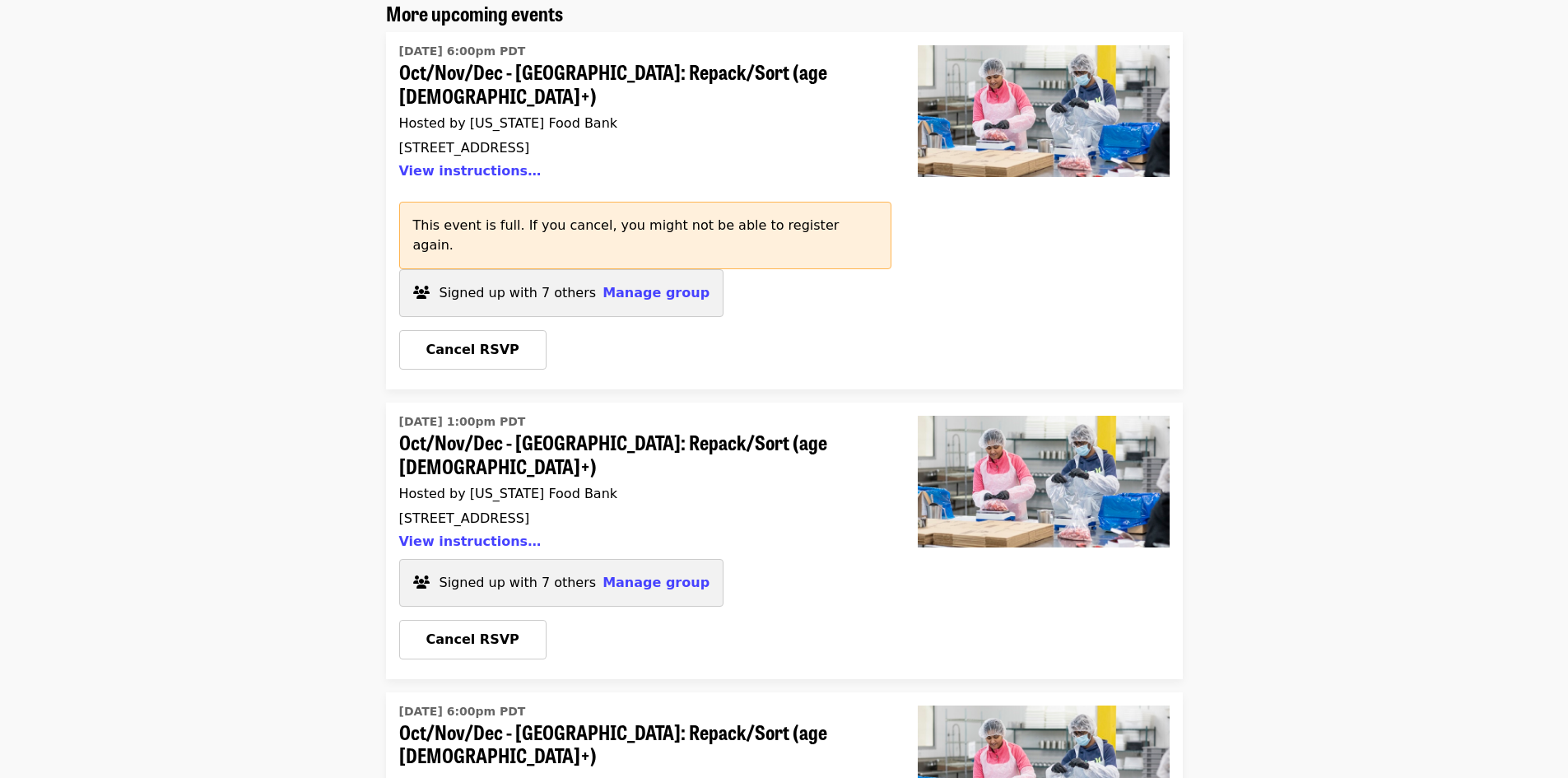
drag, startPoint x: 374, startPoint y: 341, endPoint x: 568, endPoint y: 324, distance: 194.7
copy time "Sat, Oct 4 @ 1:00pm PDT"
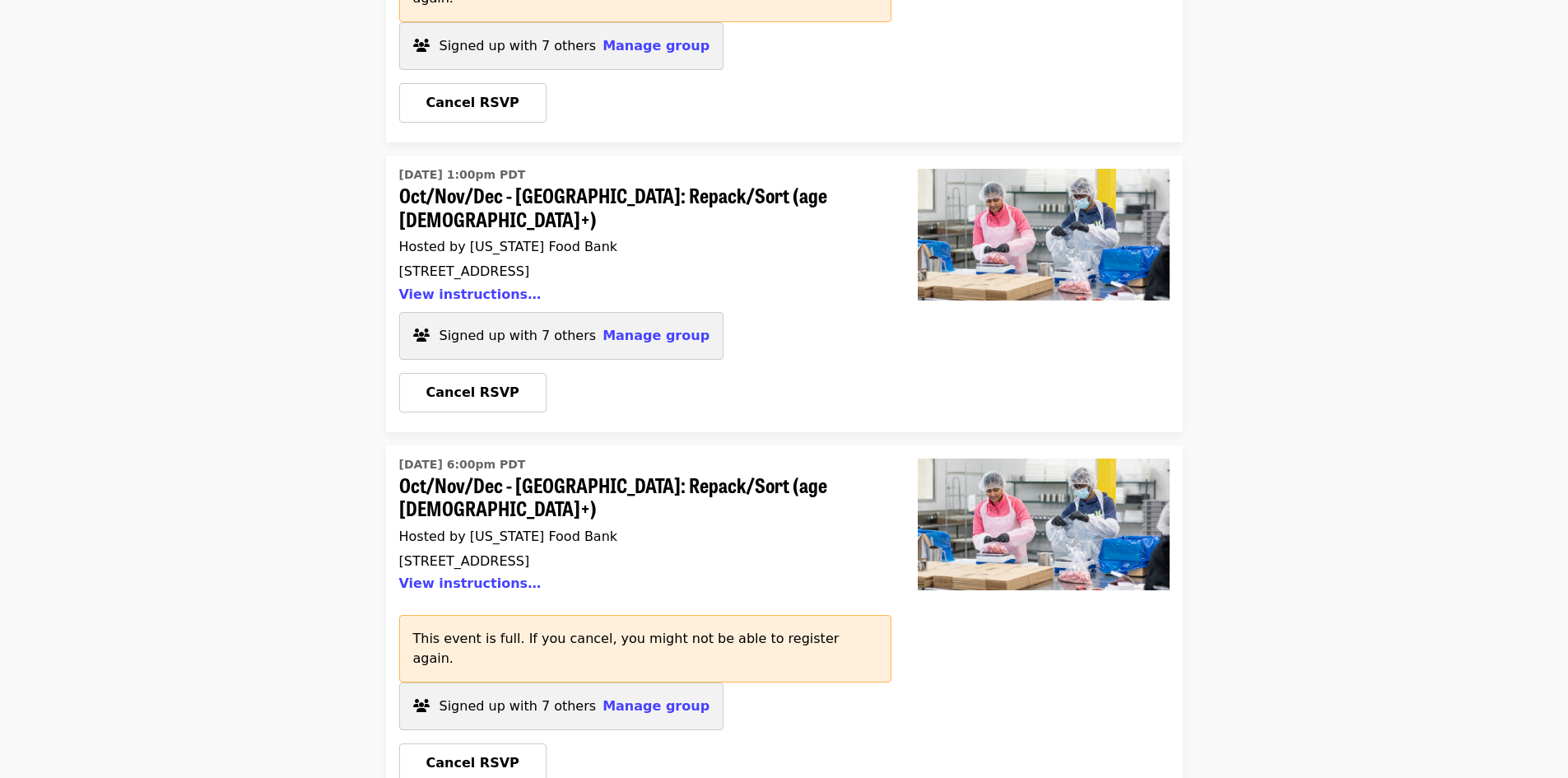
drag, startPoint x: 328, startPoint y: 353, endPoint x: 674, endPoint y: 355, distance: 346.0
copy time "Thu, Oct 9 @ 6:00pm PDT"
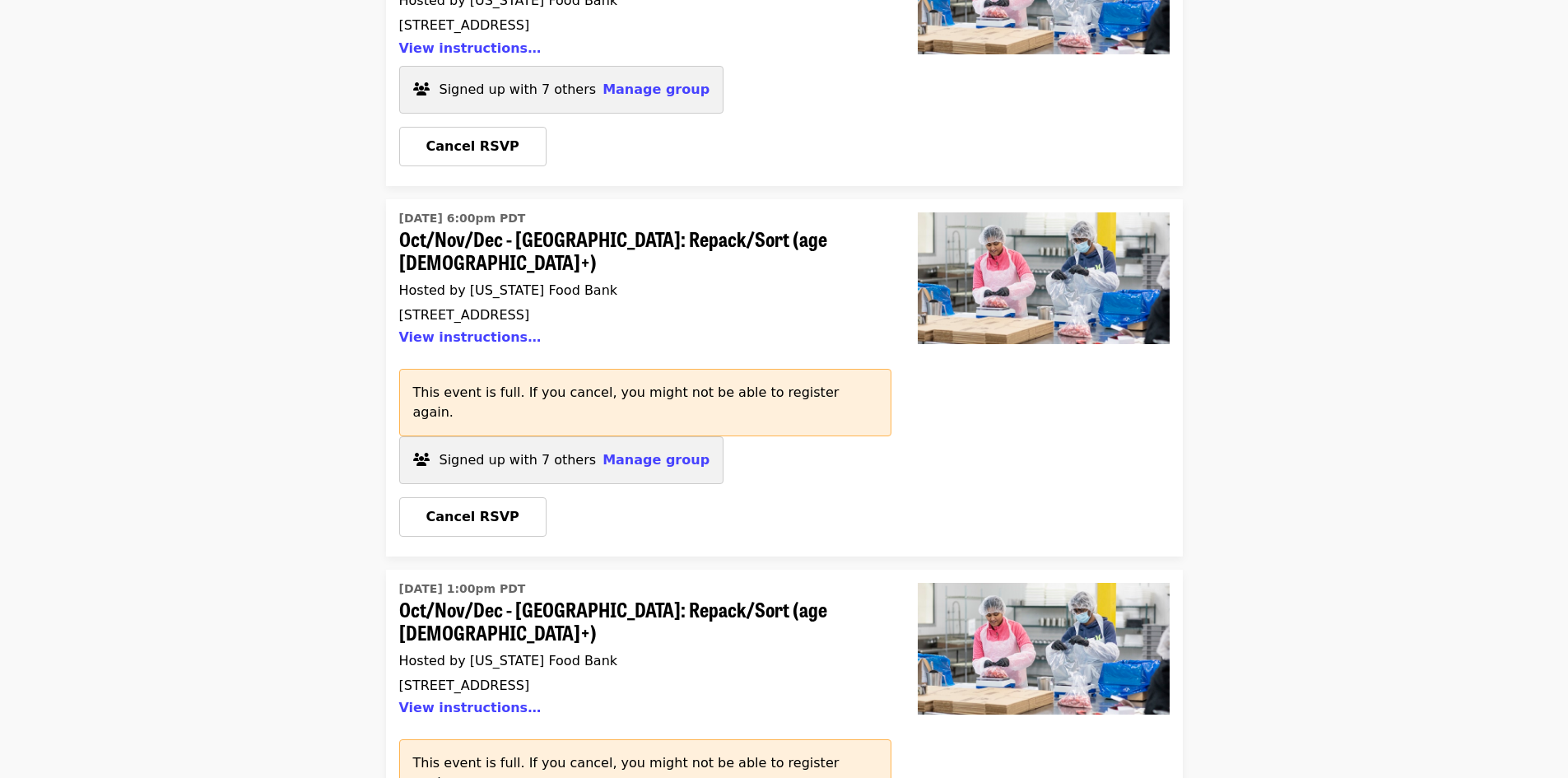
scroll to position [1126, 0]
drag, startPoint x: 326, startPoint y: 437, endPoint x: 591, endPoint y: 424, distance: 265.3
copy time "Sat, Oct 11 @ 1:00pm PDT"
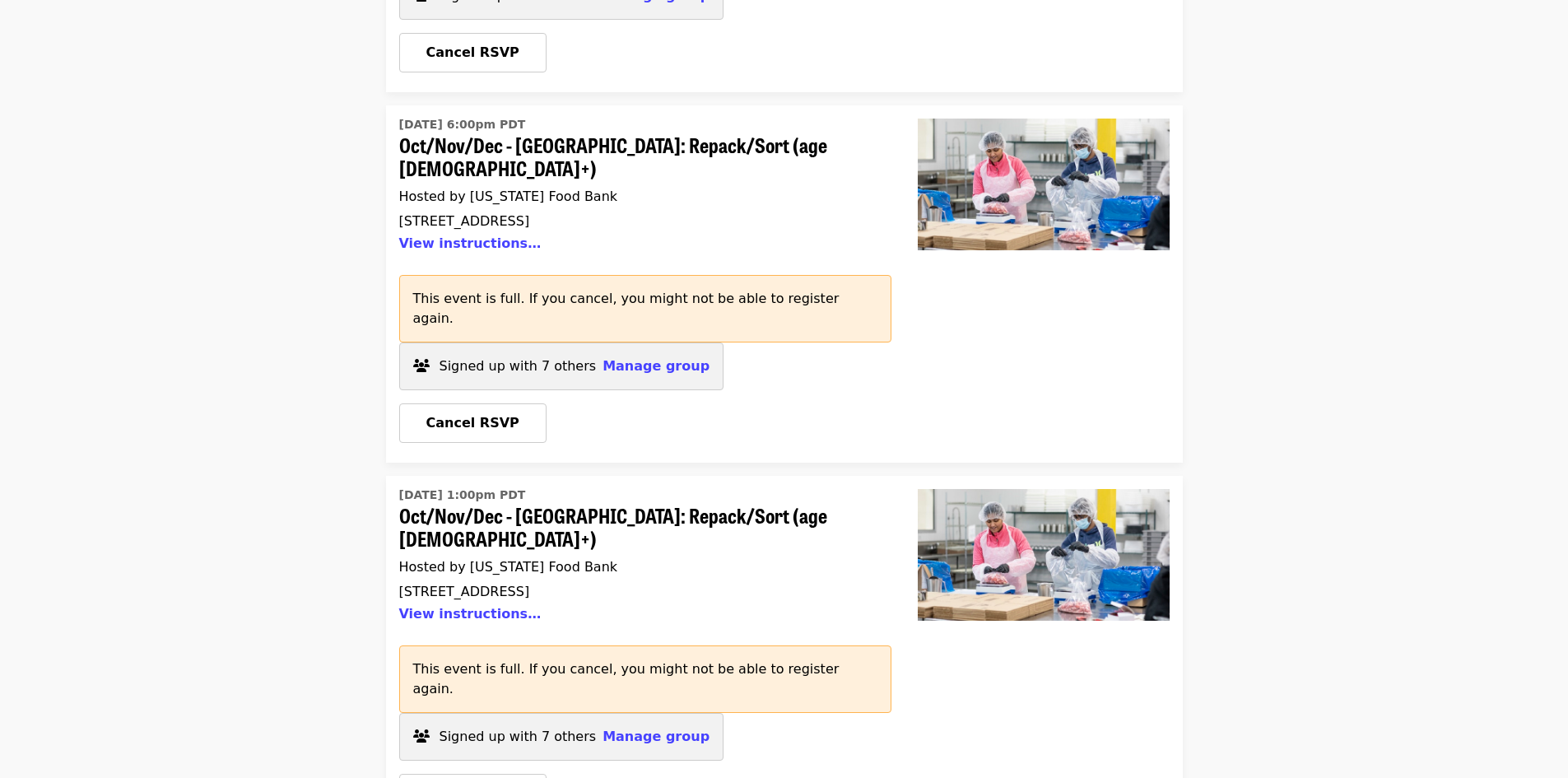
scroll to position [1456, 0]
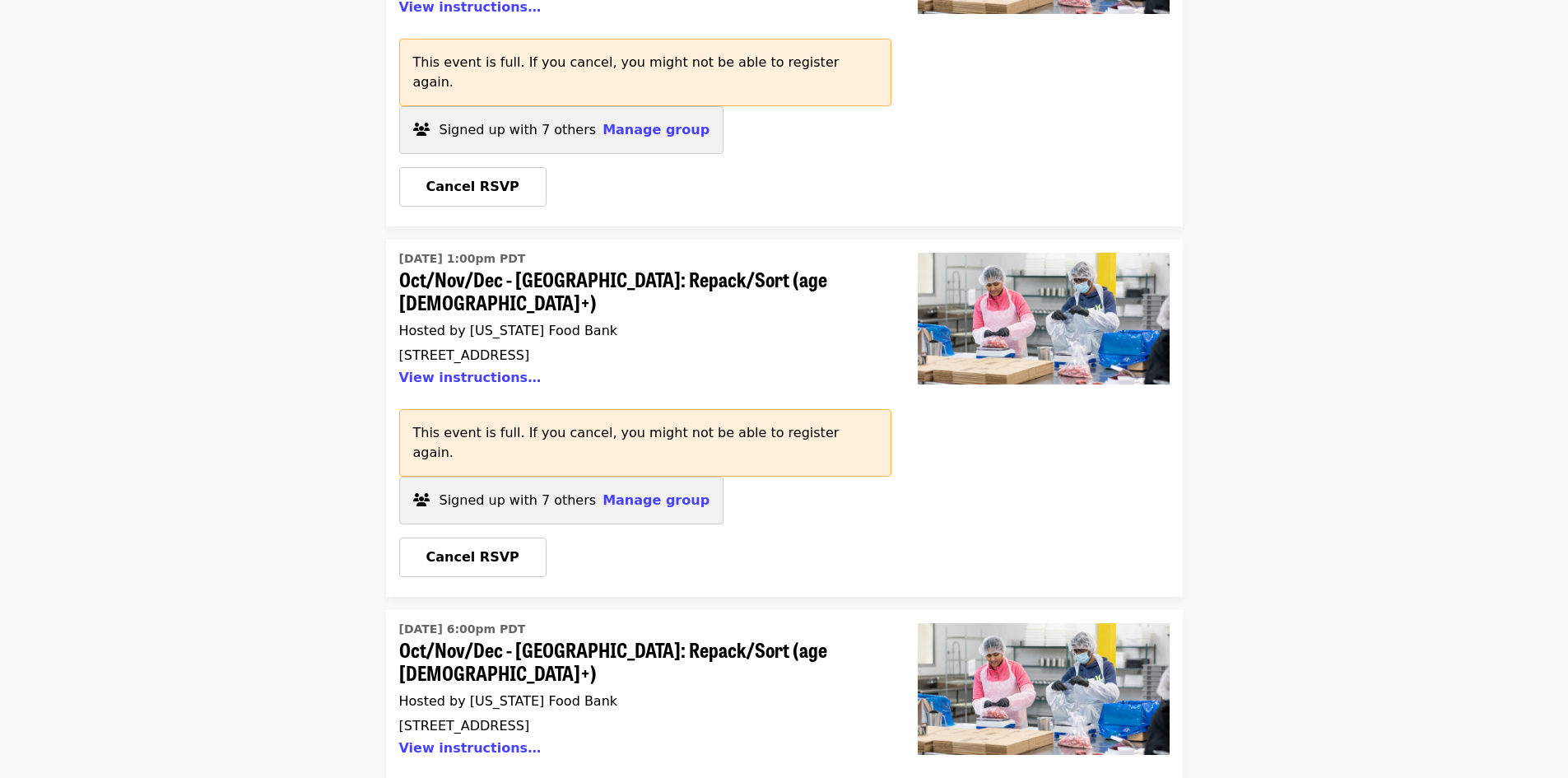
drag, startPoint x: 332, startPoint y: 425, endPoint x: 597, endPoint y: 431, distance: 265.1
copy time "Tue, Oct 14 @ 6:00pm PDT"
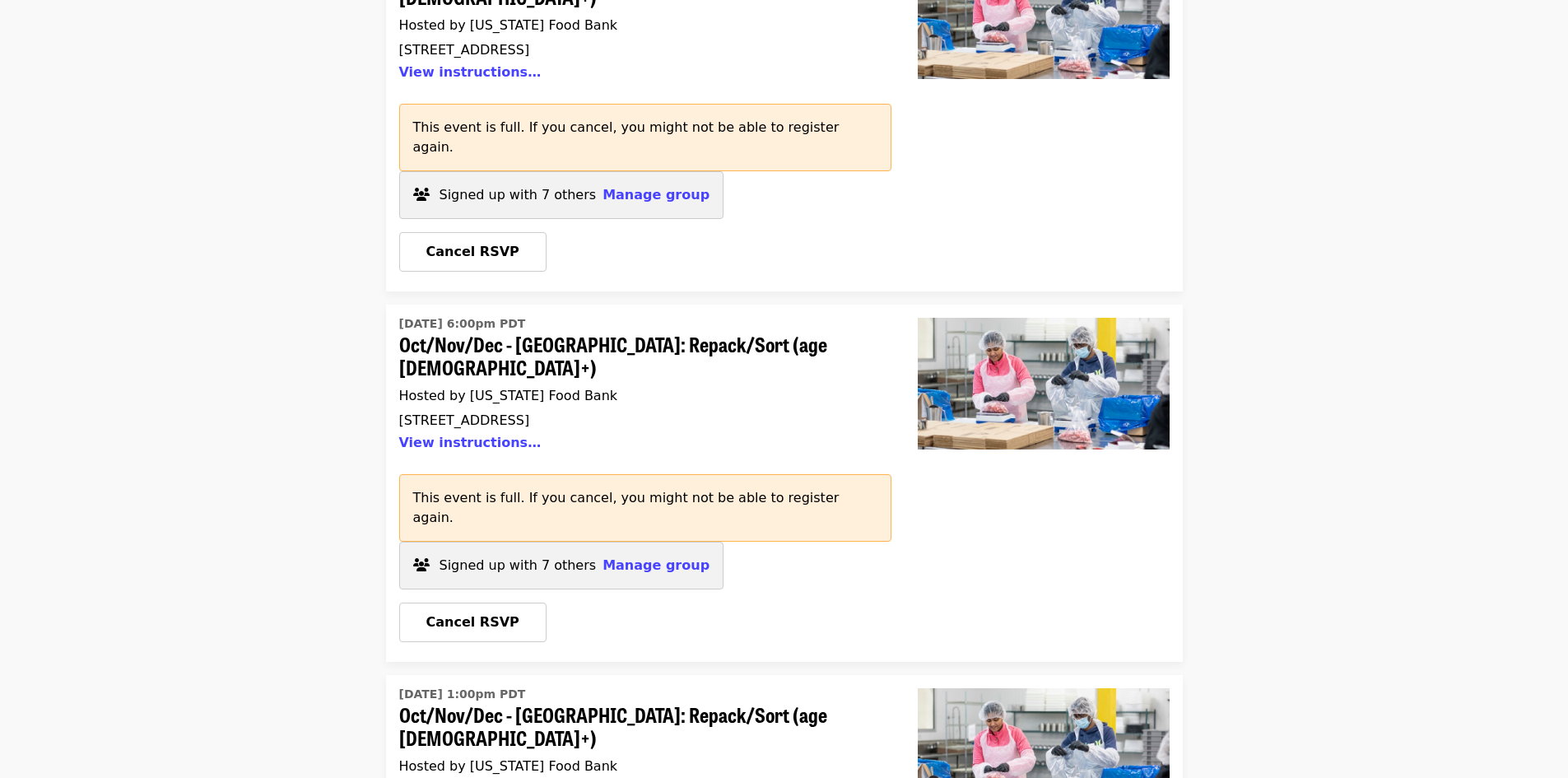
scroll to position [2033, 0]
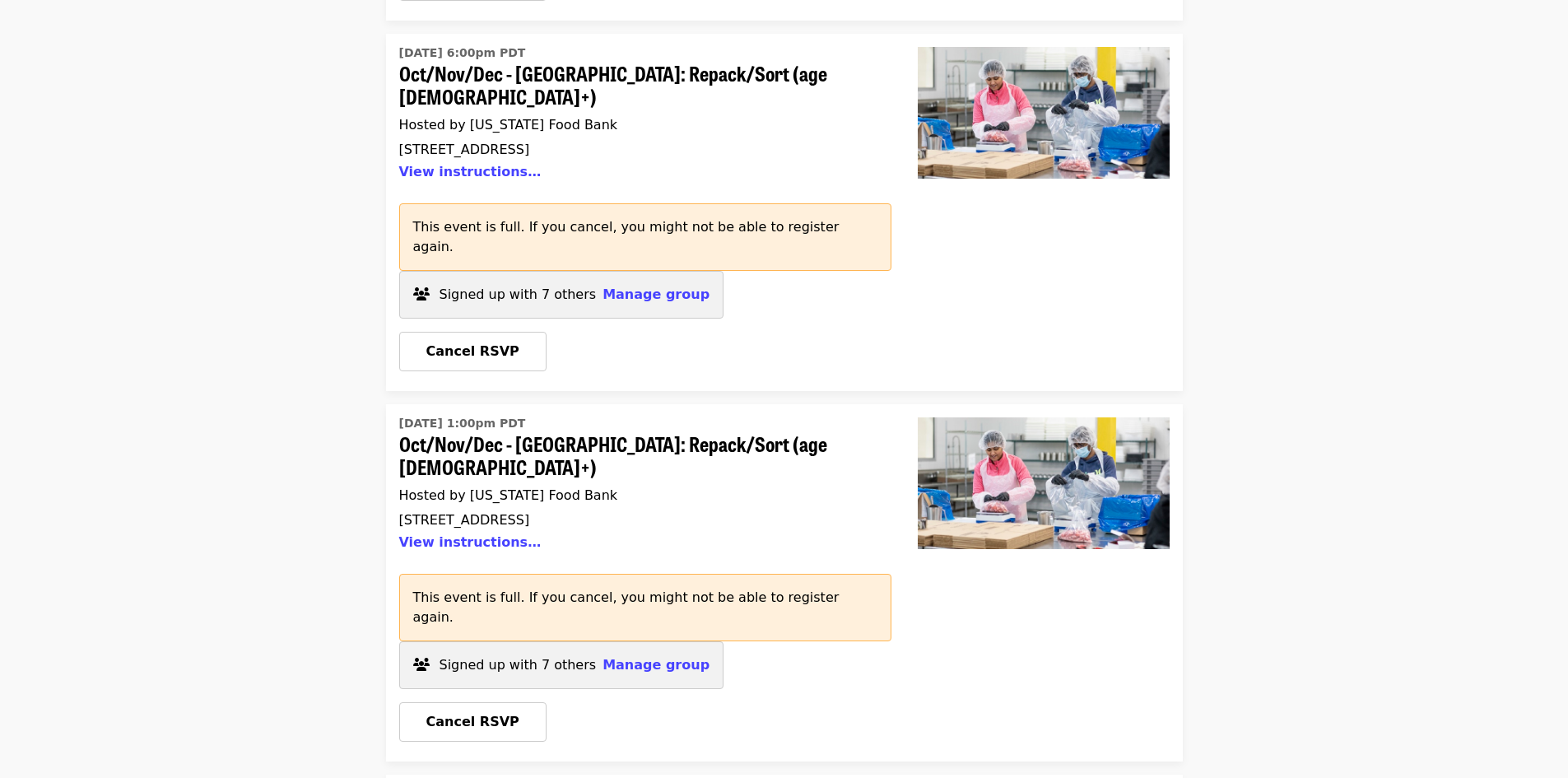
drag, startPoint x: 369, startPoint y: 182, endPoint x: 553, endPoint y: 179, distance: 184.0
copy time "Sat, Oct 18 @ 1:00pm PDT"
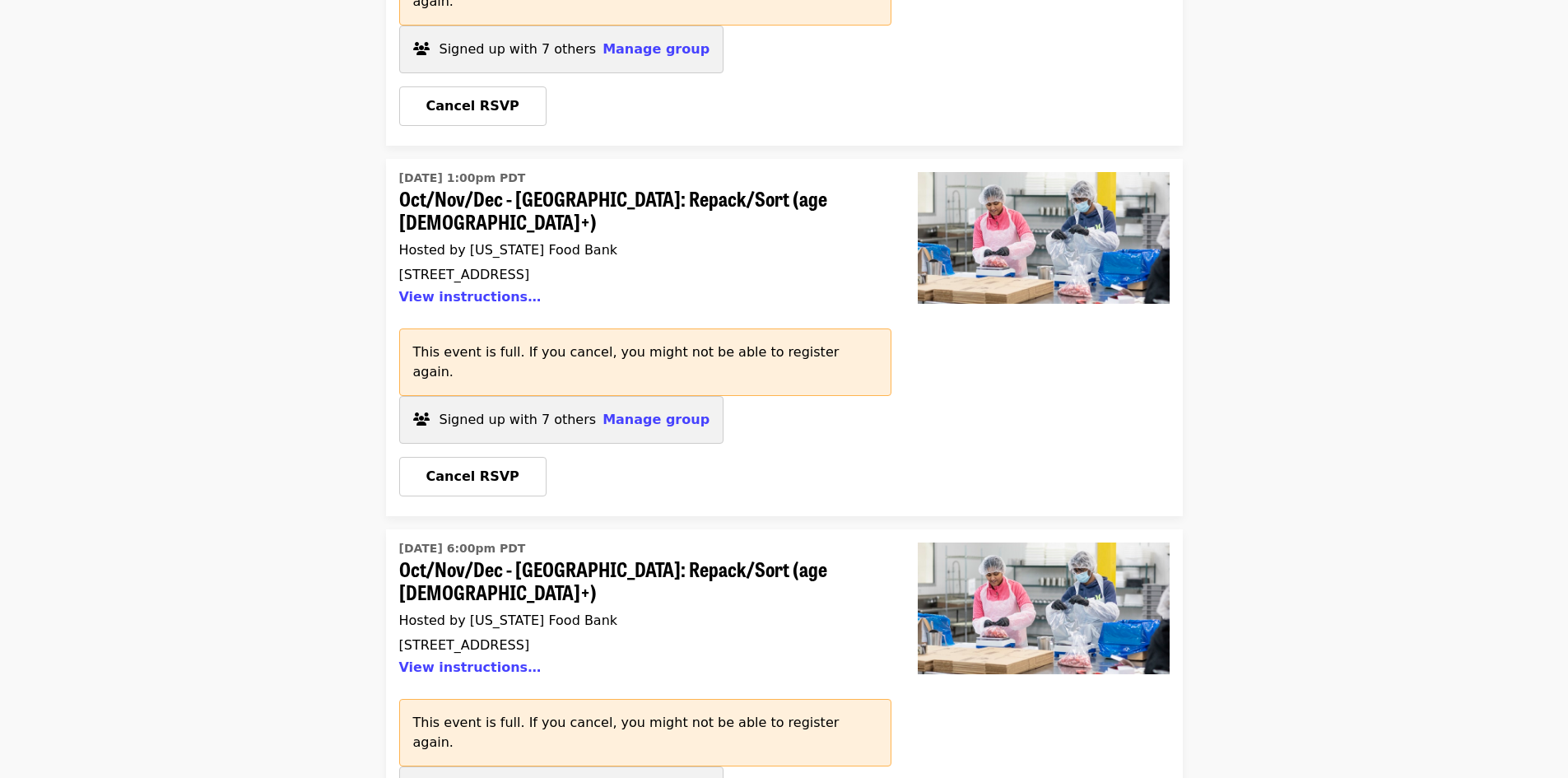
scroll to position [2279, 0]
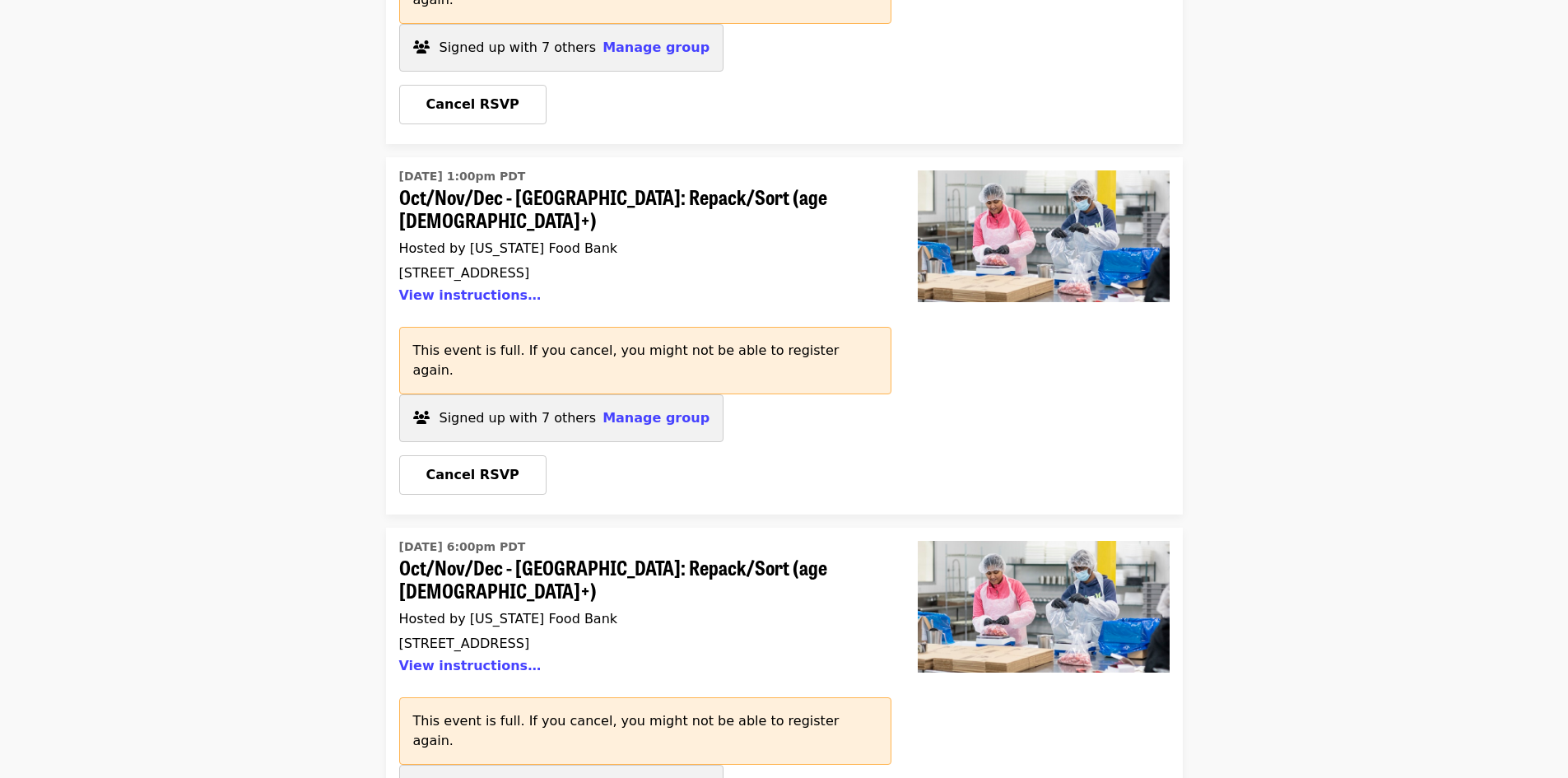
drag, startPoint x: 357, startPoint y: 245, endPoint x: 622, endPoint y: 260, distance: 265.4
copy time "Thu, Oct 23 @ 6:00pm PDT"
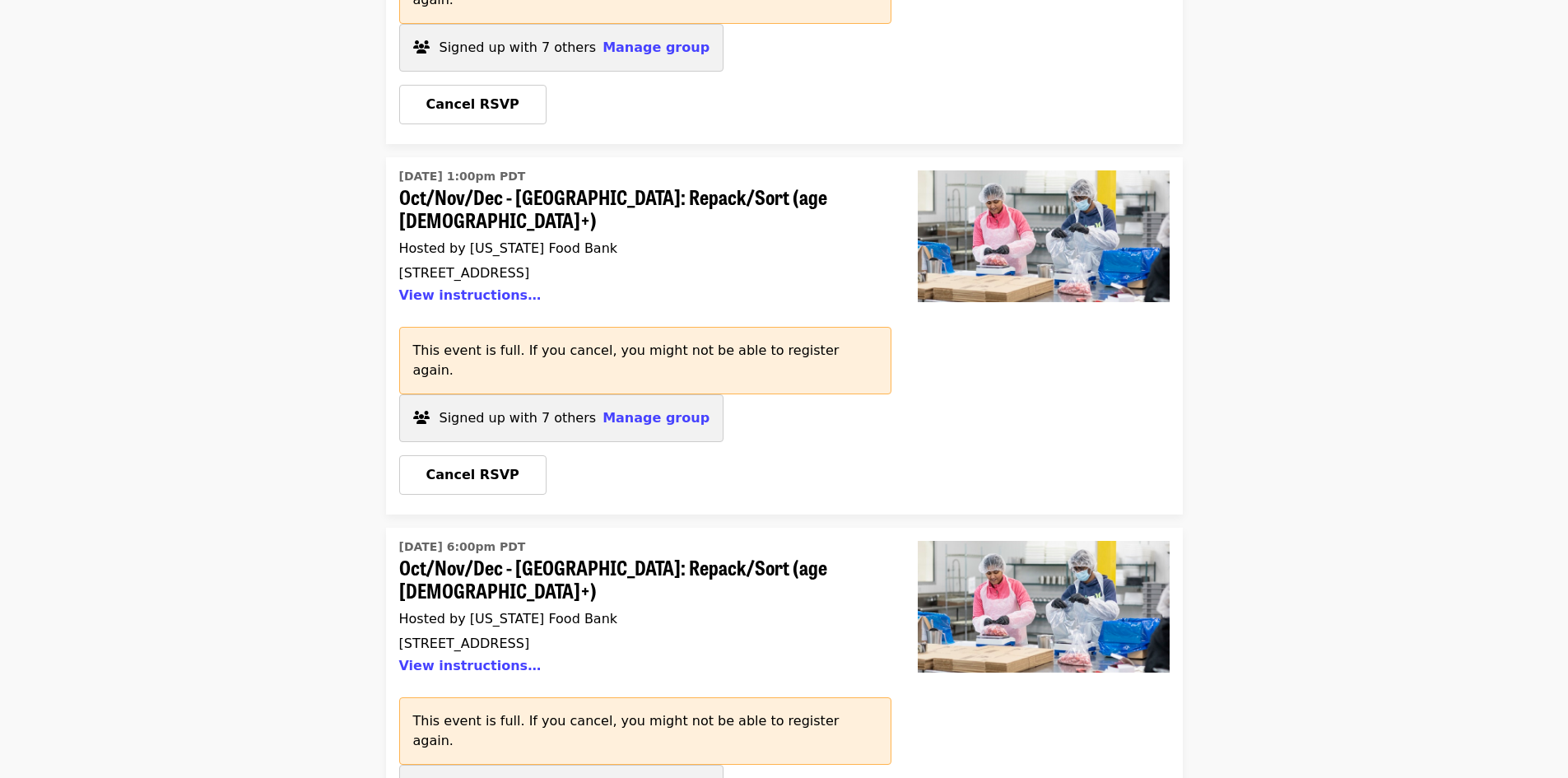
drag, startPoint x: 357, startPoint y: 260, endPoint x: 542, endPoint y: 265, distance: 185.1
copy time "Thu, Oct 23 @ 6:00pm PDT"
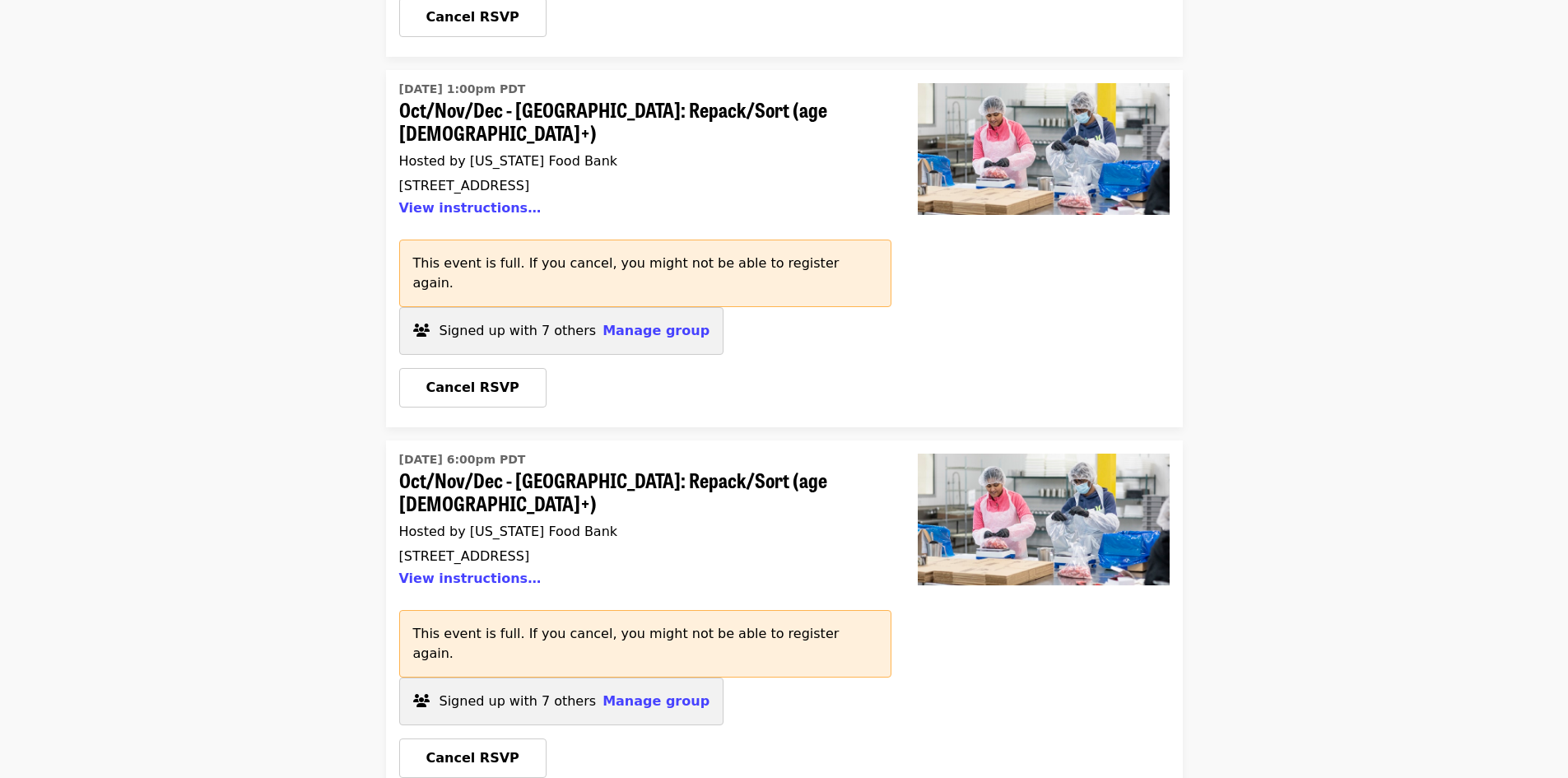
scroll to position [2526, 0]
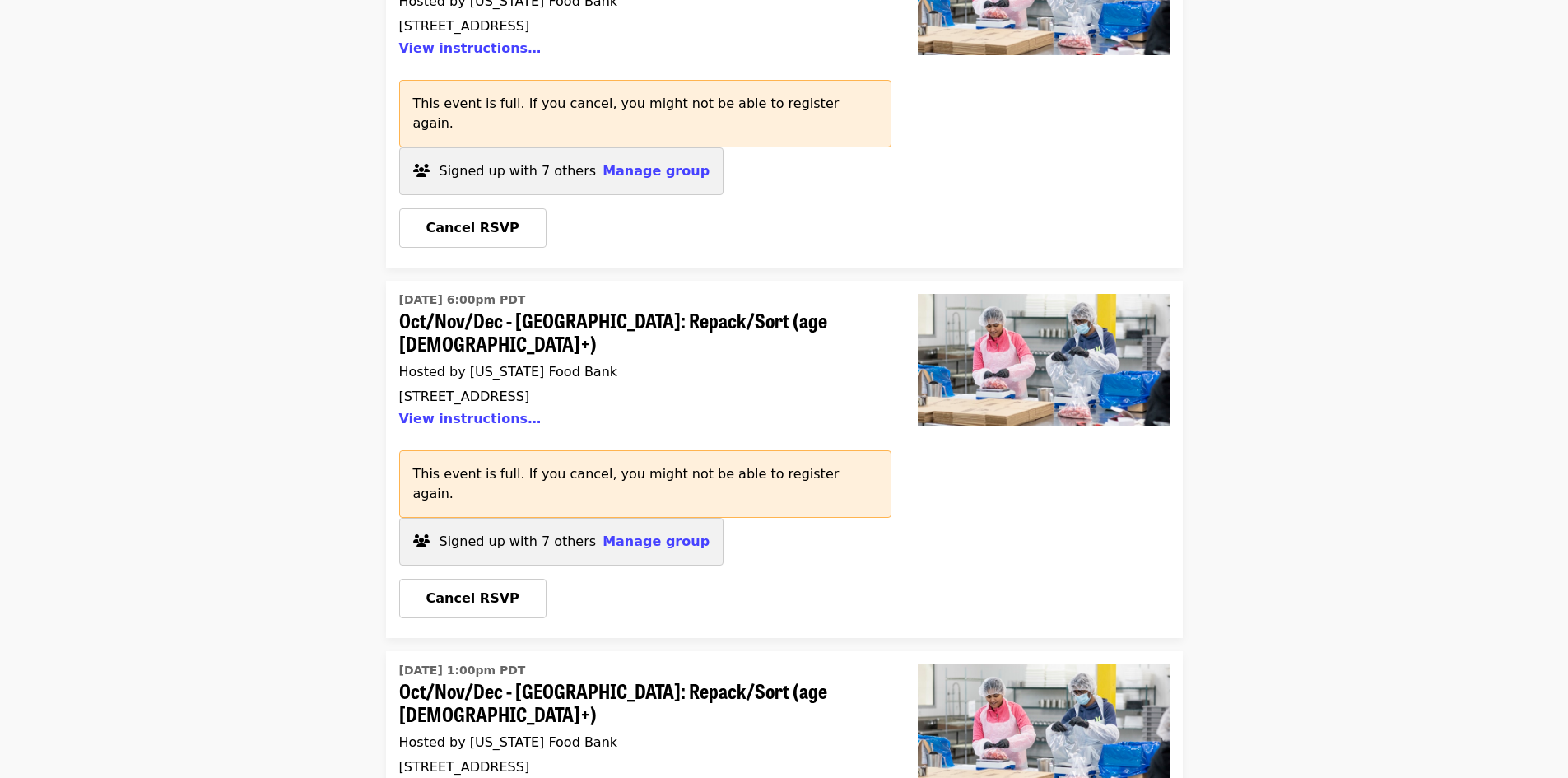
drag, startPoint x: 356, startPoint y: 344, endPoint x: 627, endPoint y: 329, distance: 271.4
copy time "Sat, Oct 25 @ 1:00pm PDT"
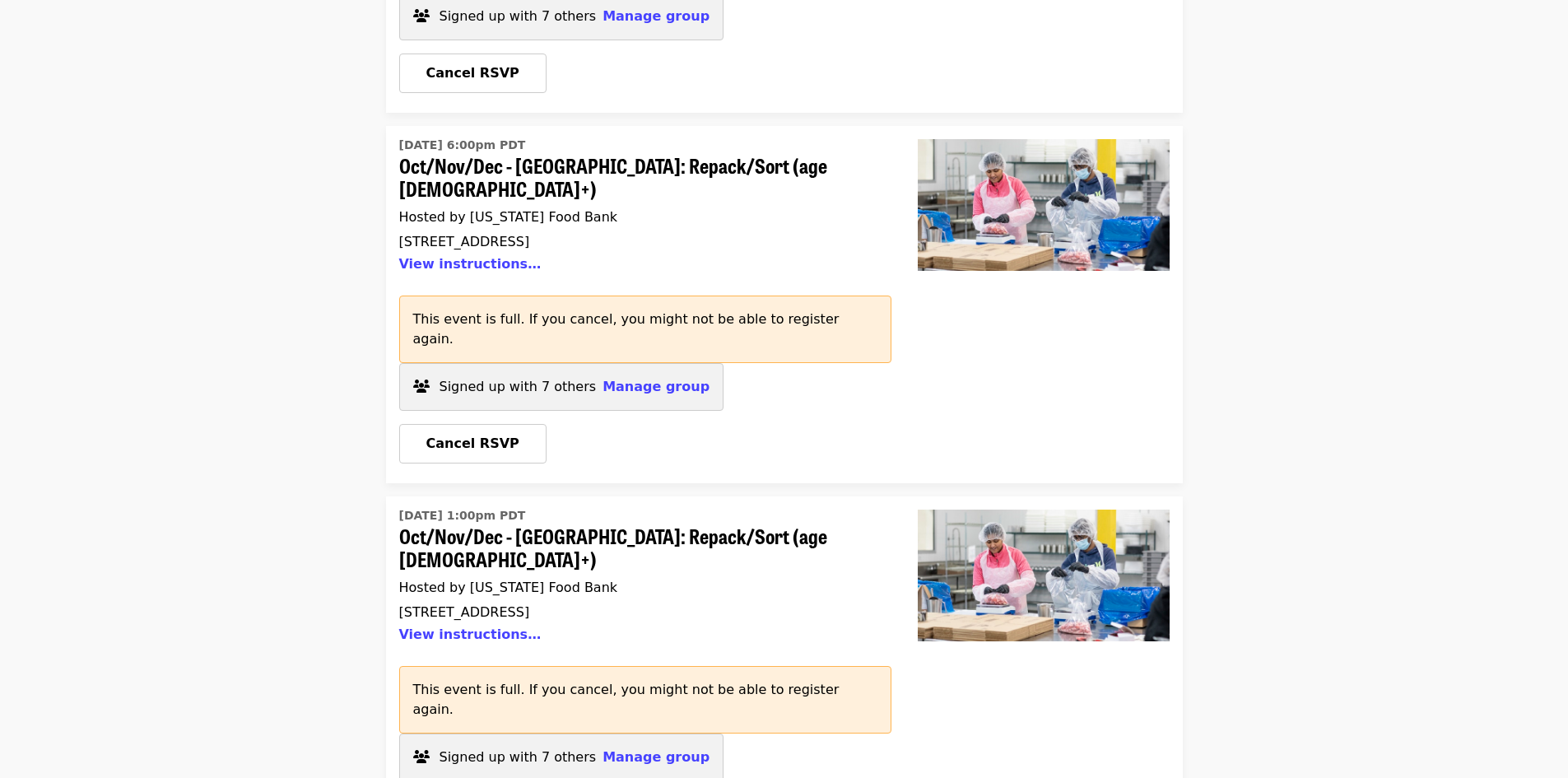
scroll to position [2691, 0]
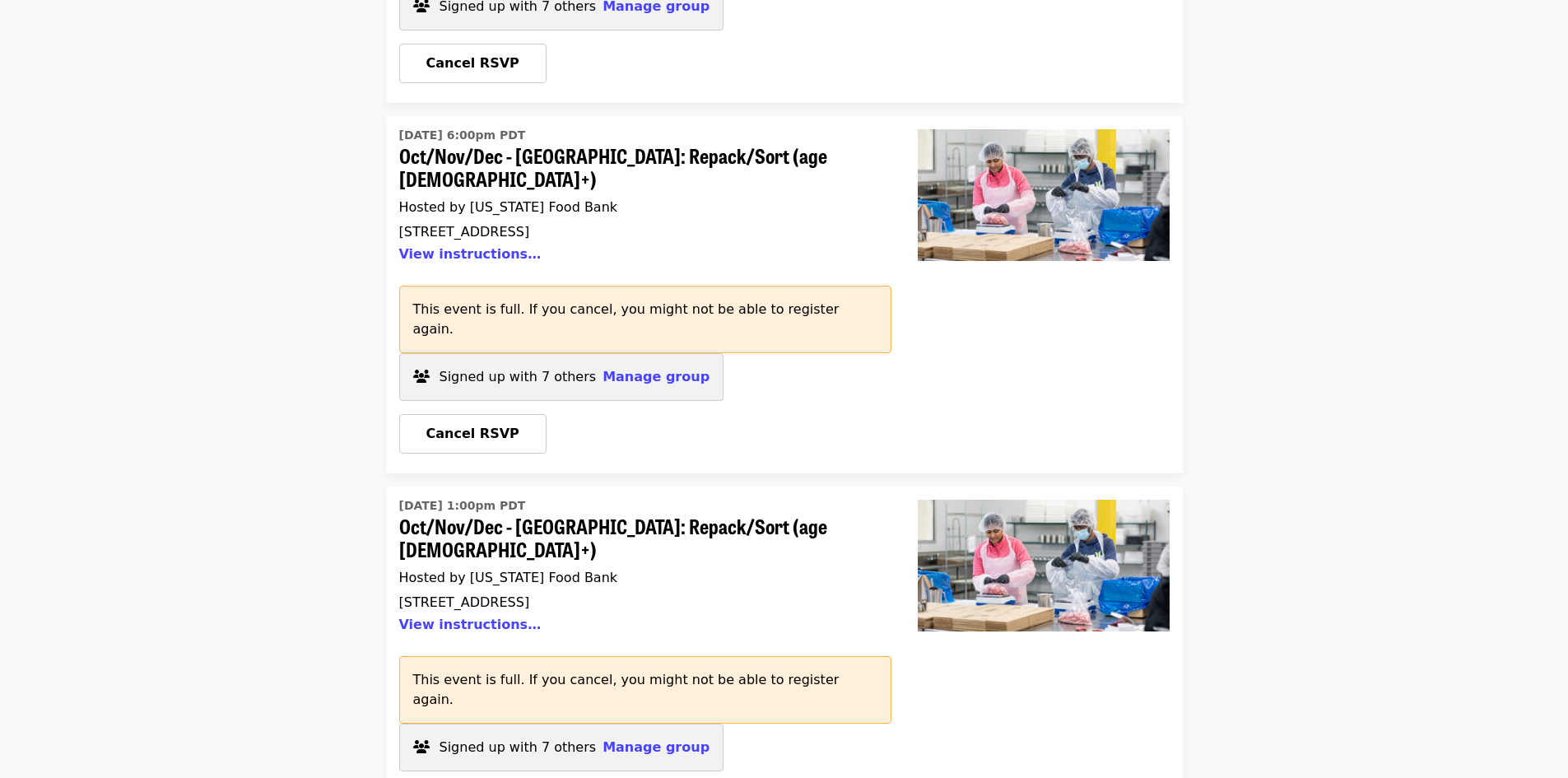
drag, startPoint x: 359, startPoint y: 497, endPoint x: 582, endPoint y: 503, distance: 223.1
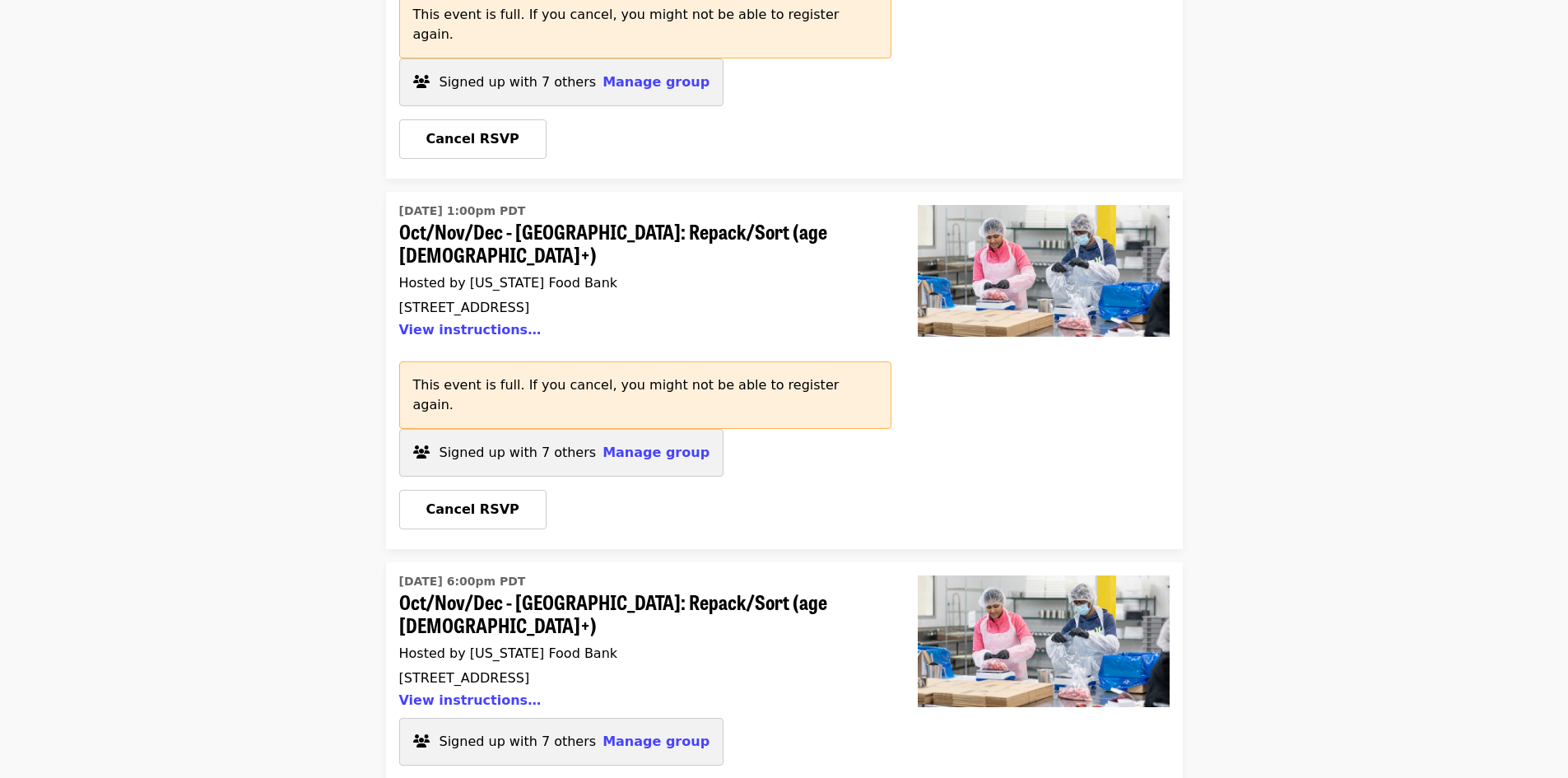
scroll to position [3020, 0]
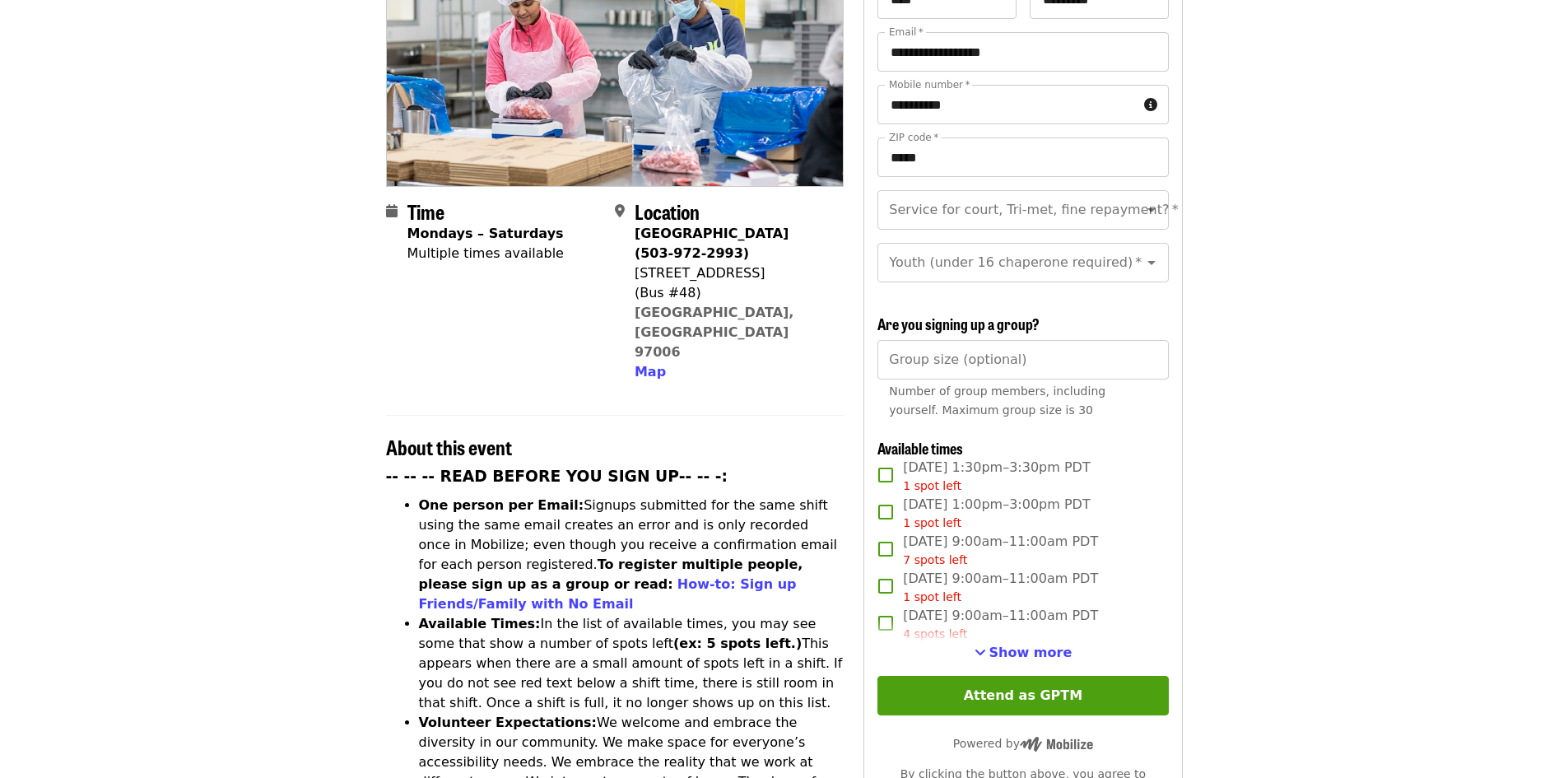
scroll to position [247, 0]
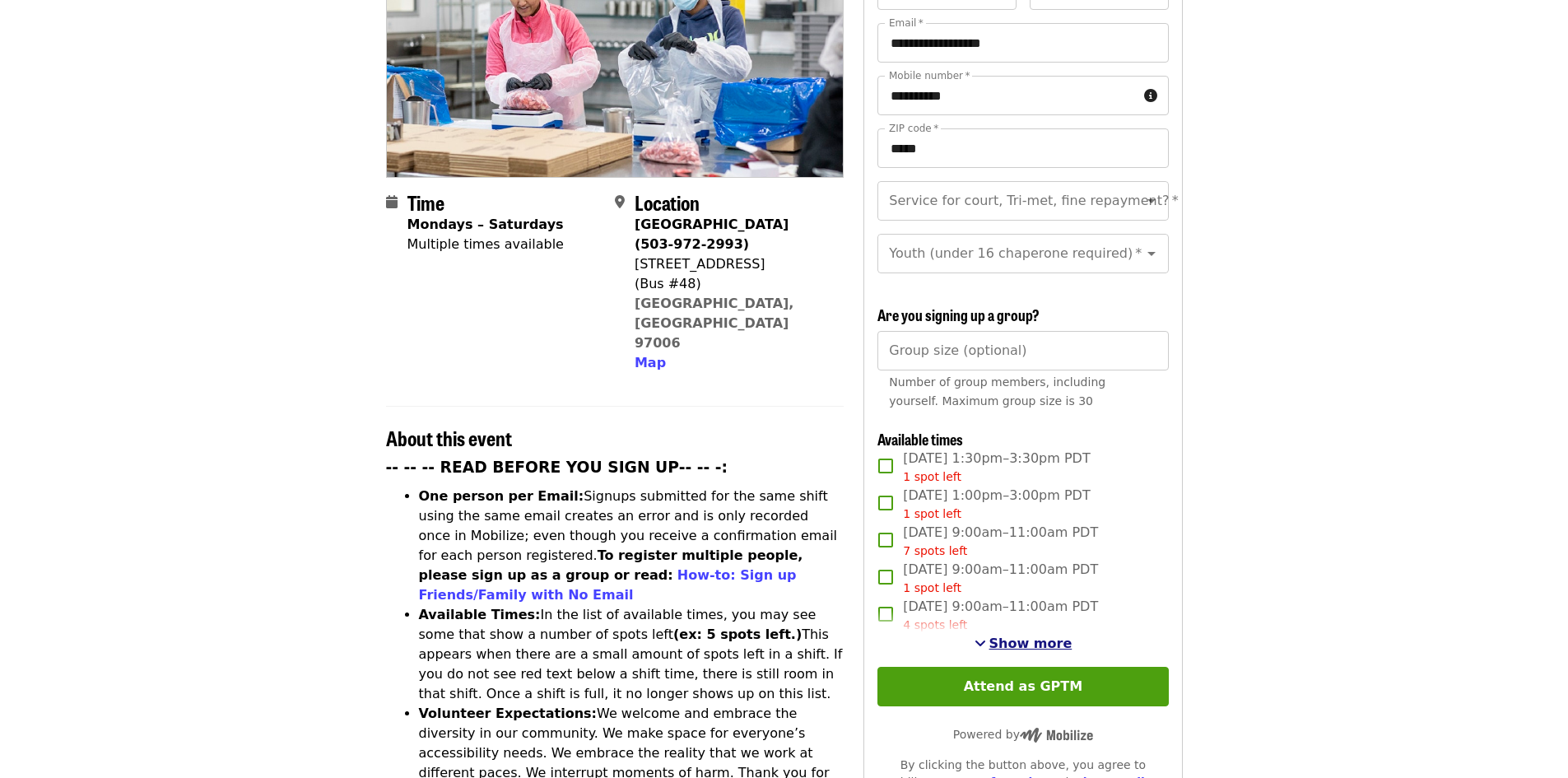
click at [1021, 635] on span "Show more" at bounding box center [1031, 643] width 83 height 15
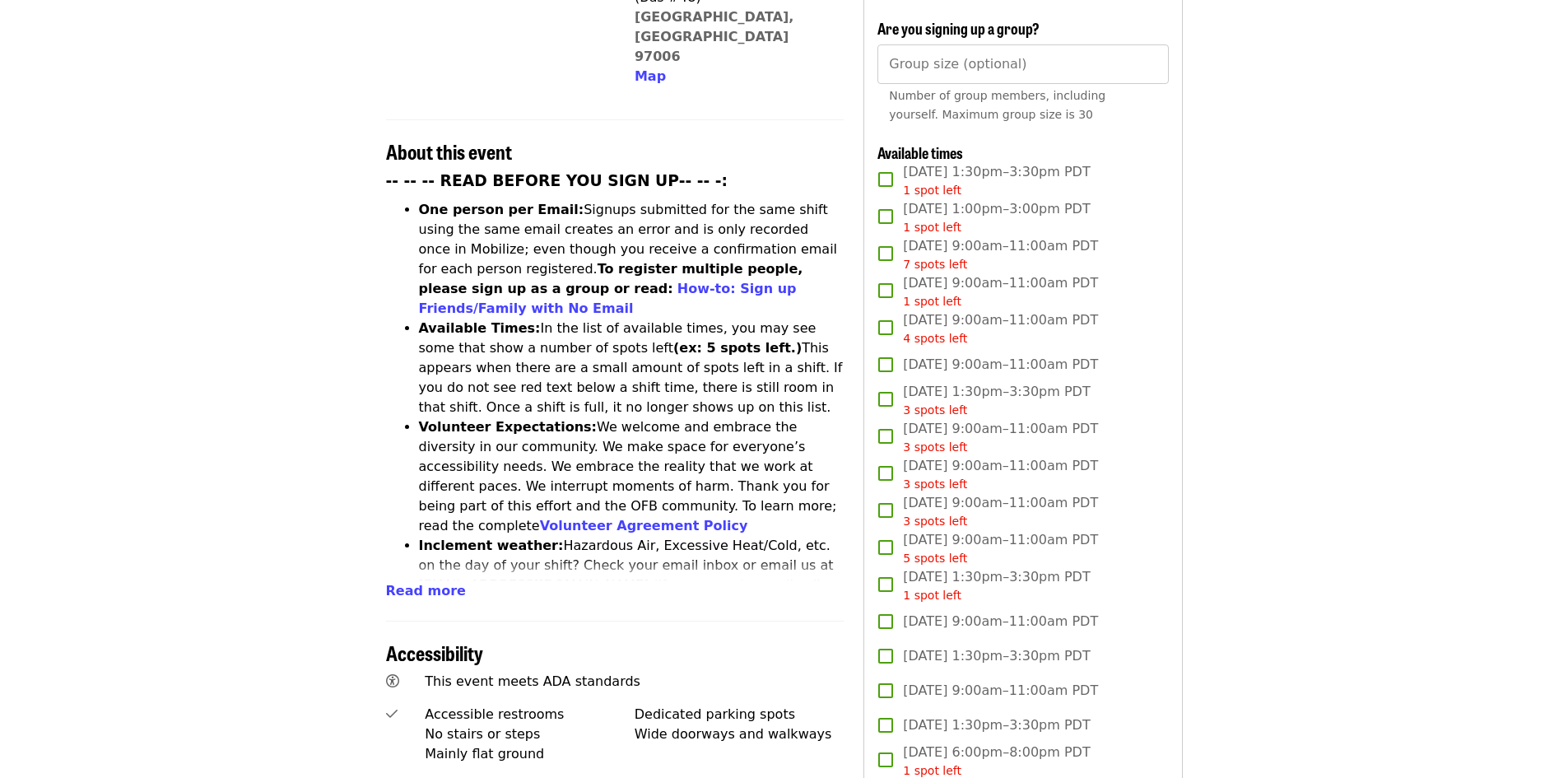
scroll to position [329, 0]
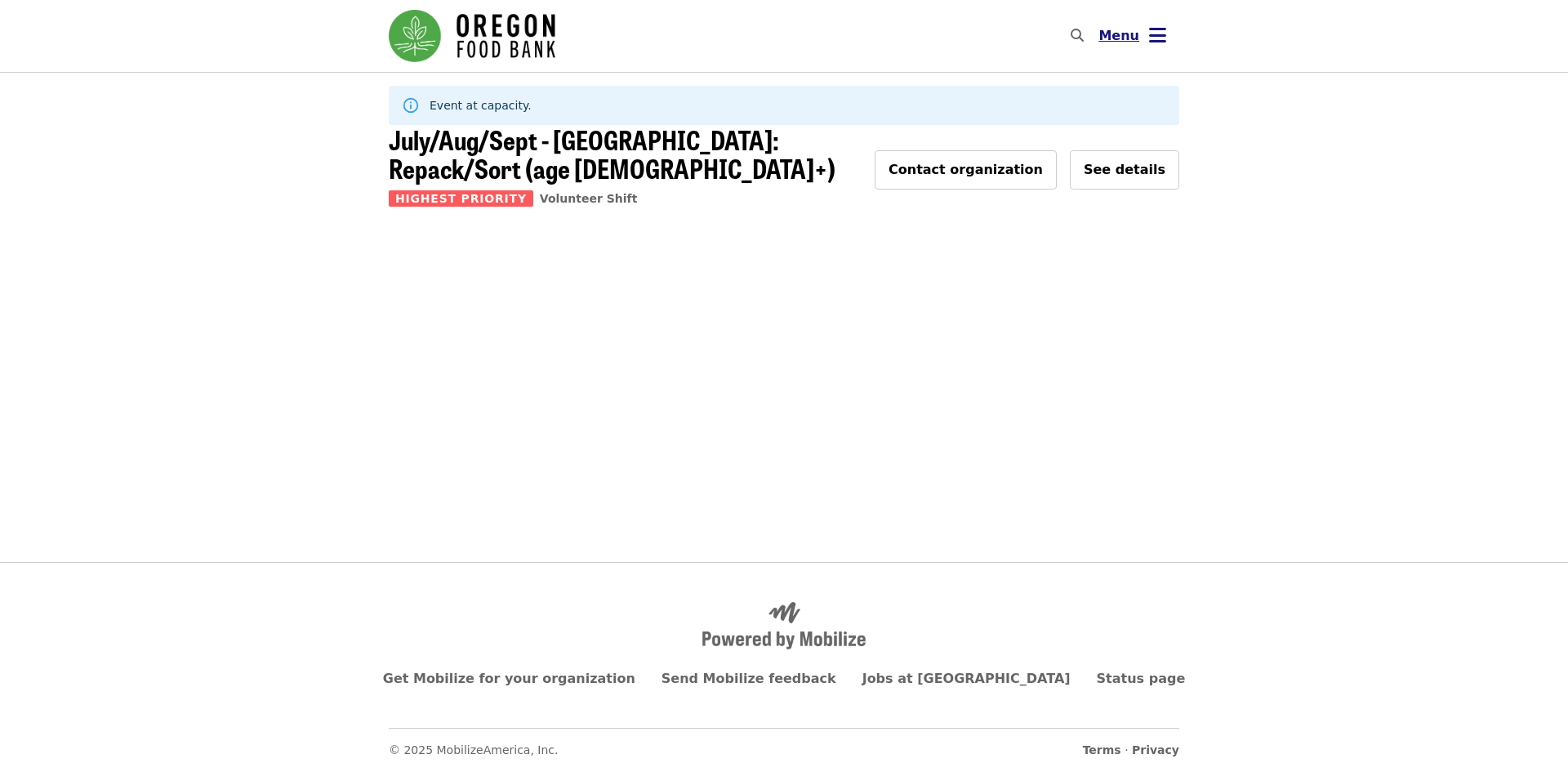
click at [1130, 40] on span "Menu" at bounding box center [1119, 35] width 41 height 15
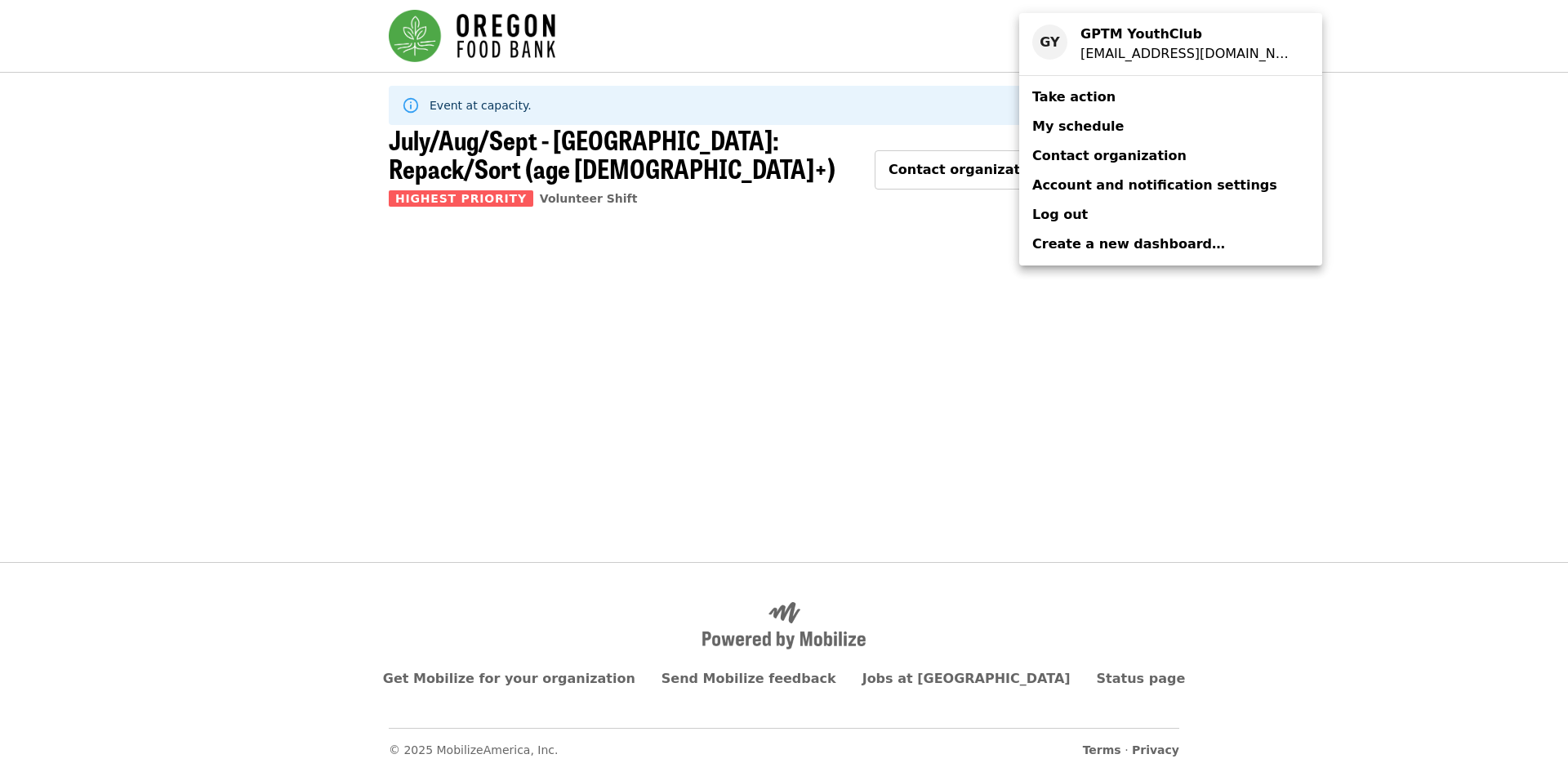
click at [1083, 130] on span "My schedule" at bounding box center [1078, 125] width 91 height 15
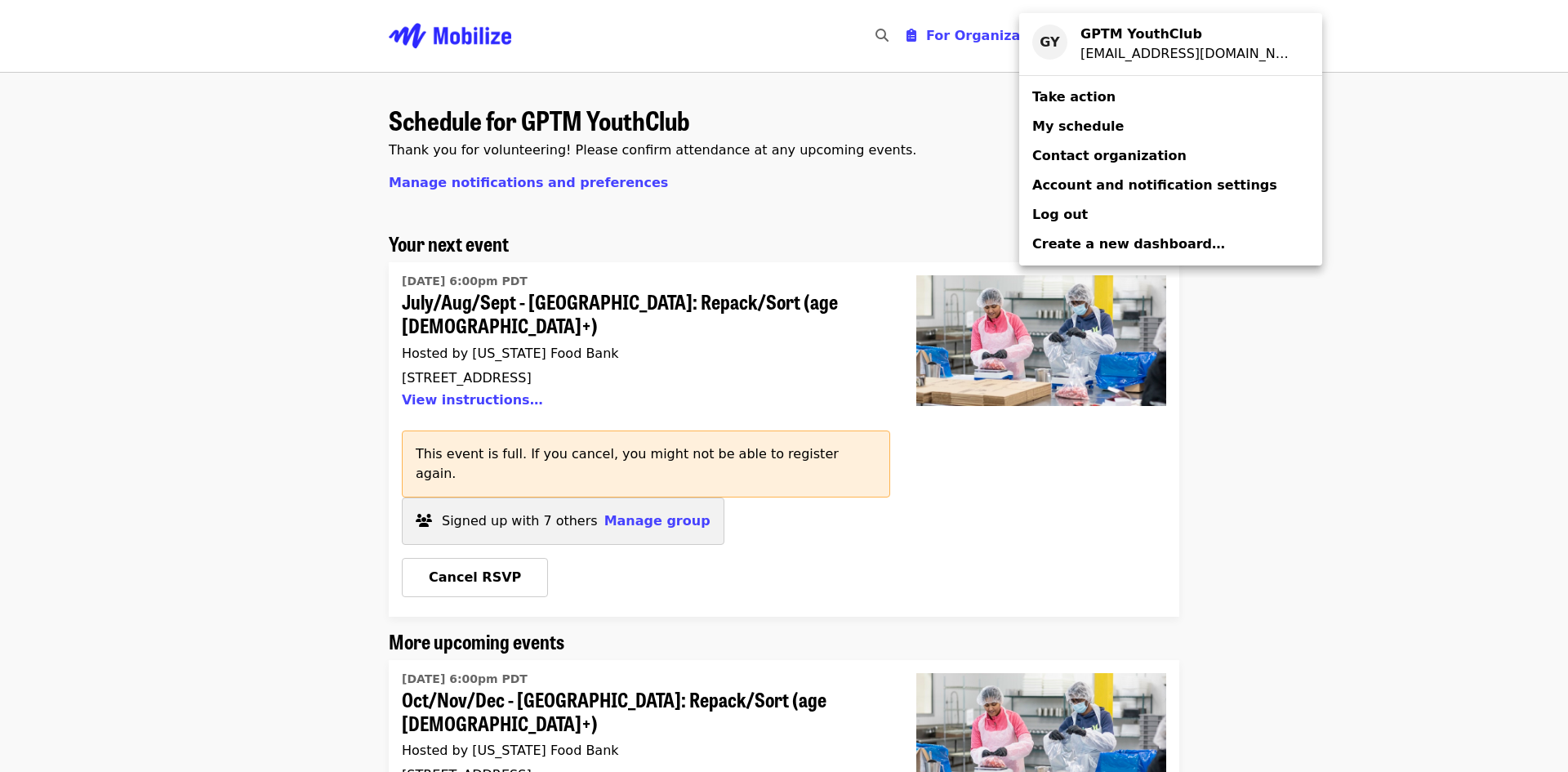
click at [156, 311] on div "Account menu" at bounding box center [784, 386] width 1568 height 772
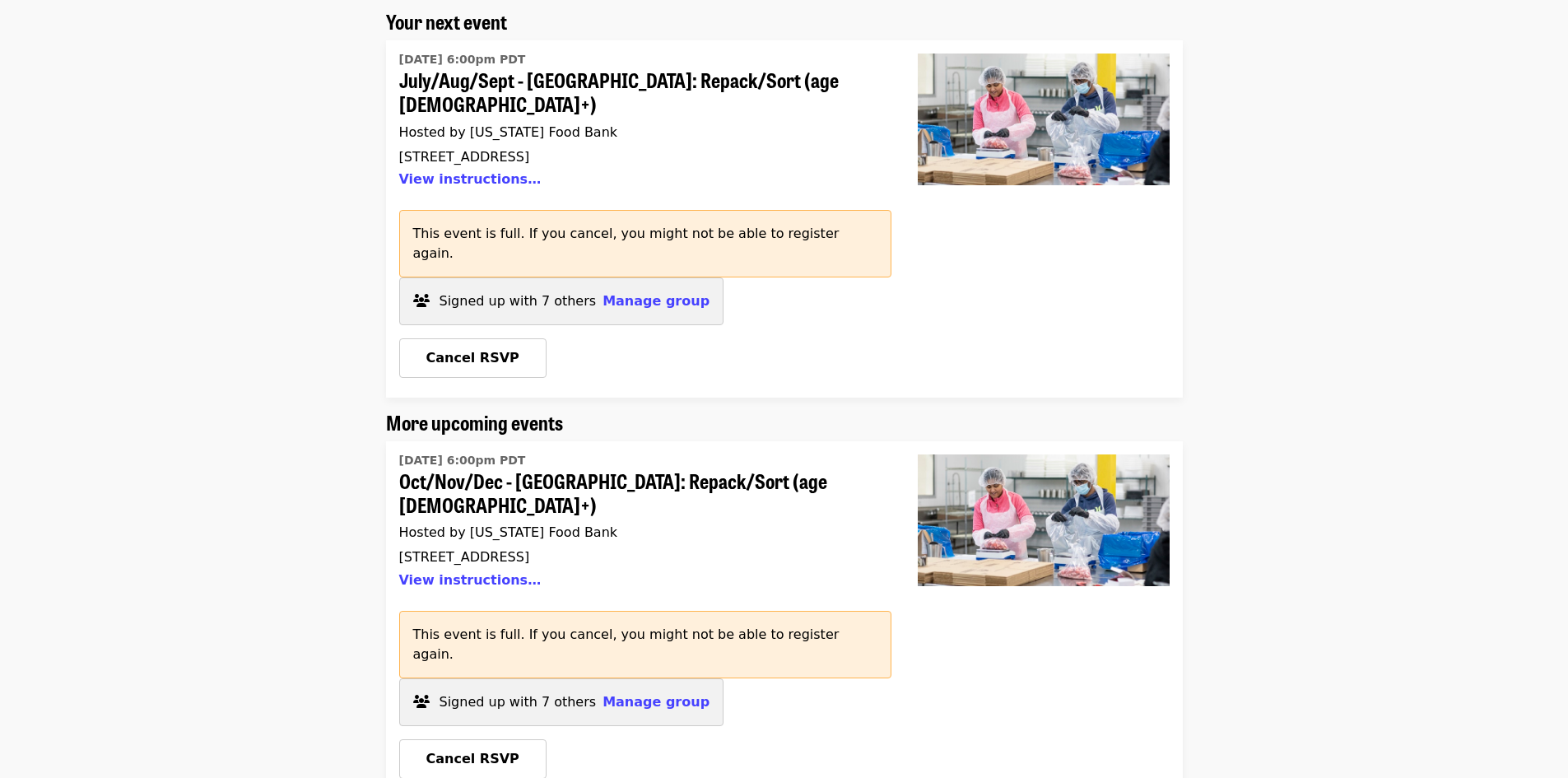
scroll to position [247, 0]
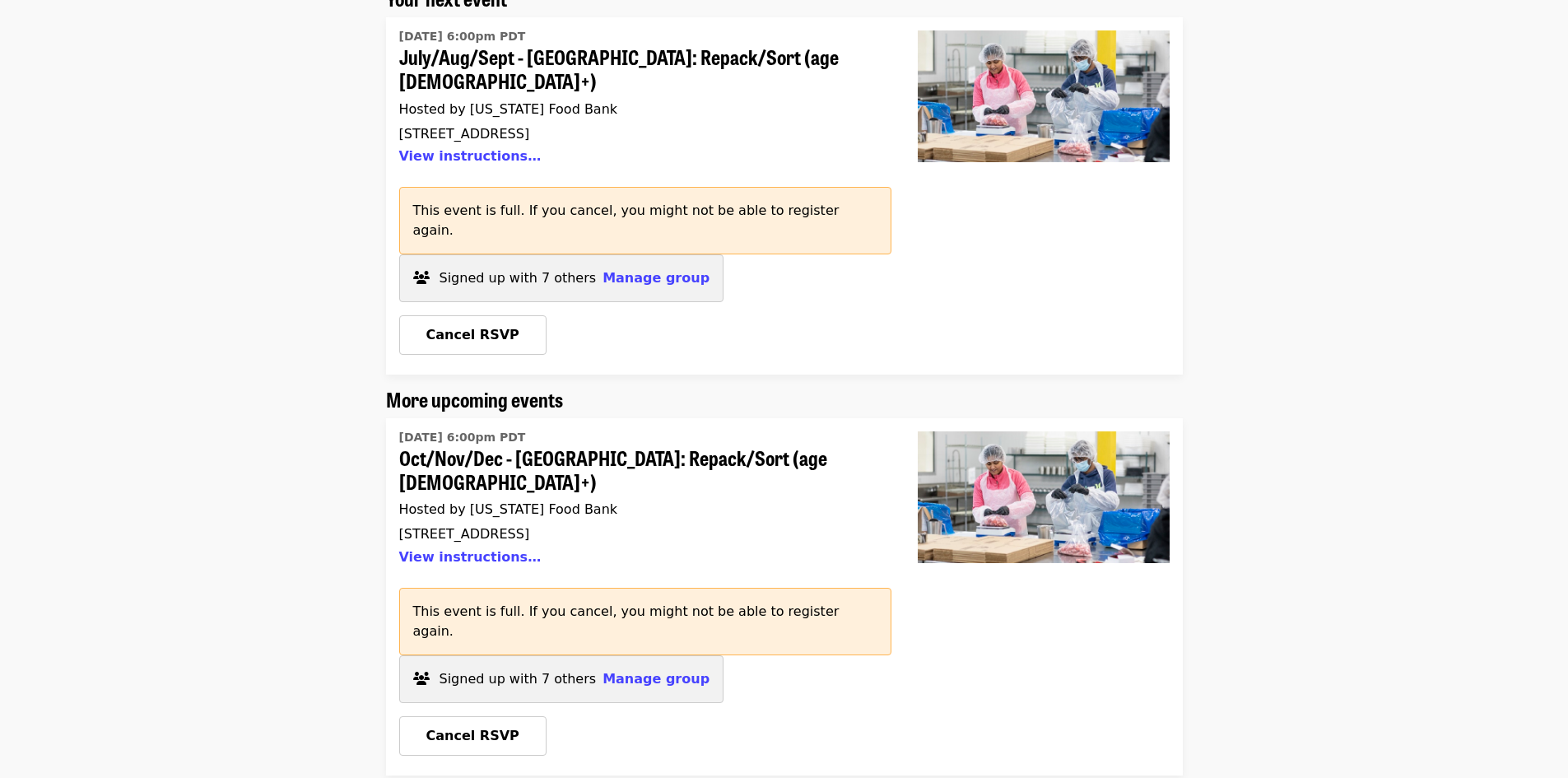
click at [527, 446] on span "Oct/Nov/Dec - [GEOGRAPHIC_DATA]: Repack/Sort (age [DEMOGRAPHIC_DATA]+)" at bounding box center [638, 469] width 479 height 48
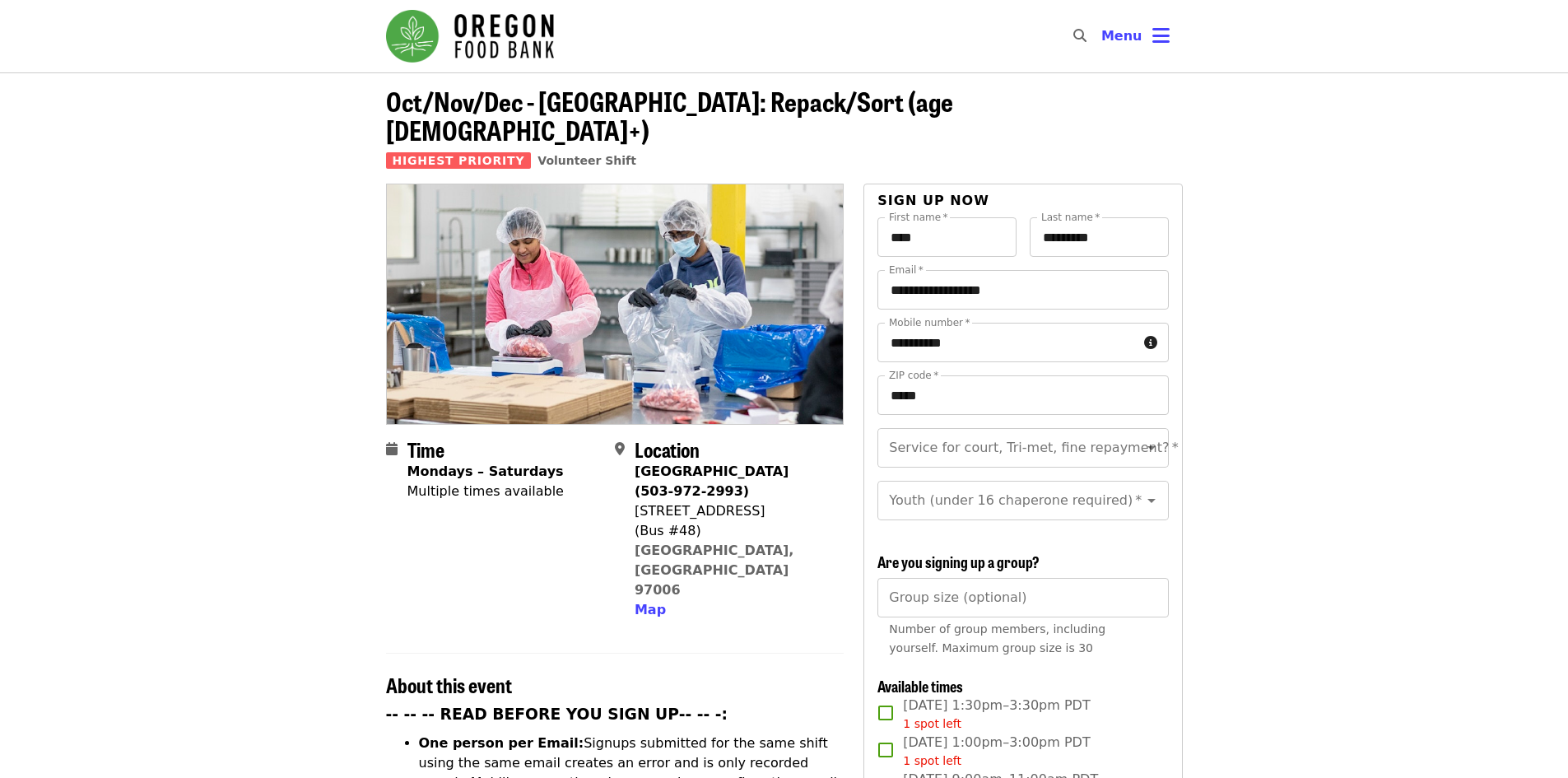
scroll to position [247, 0]
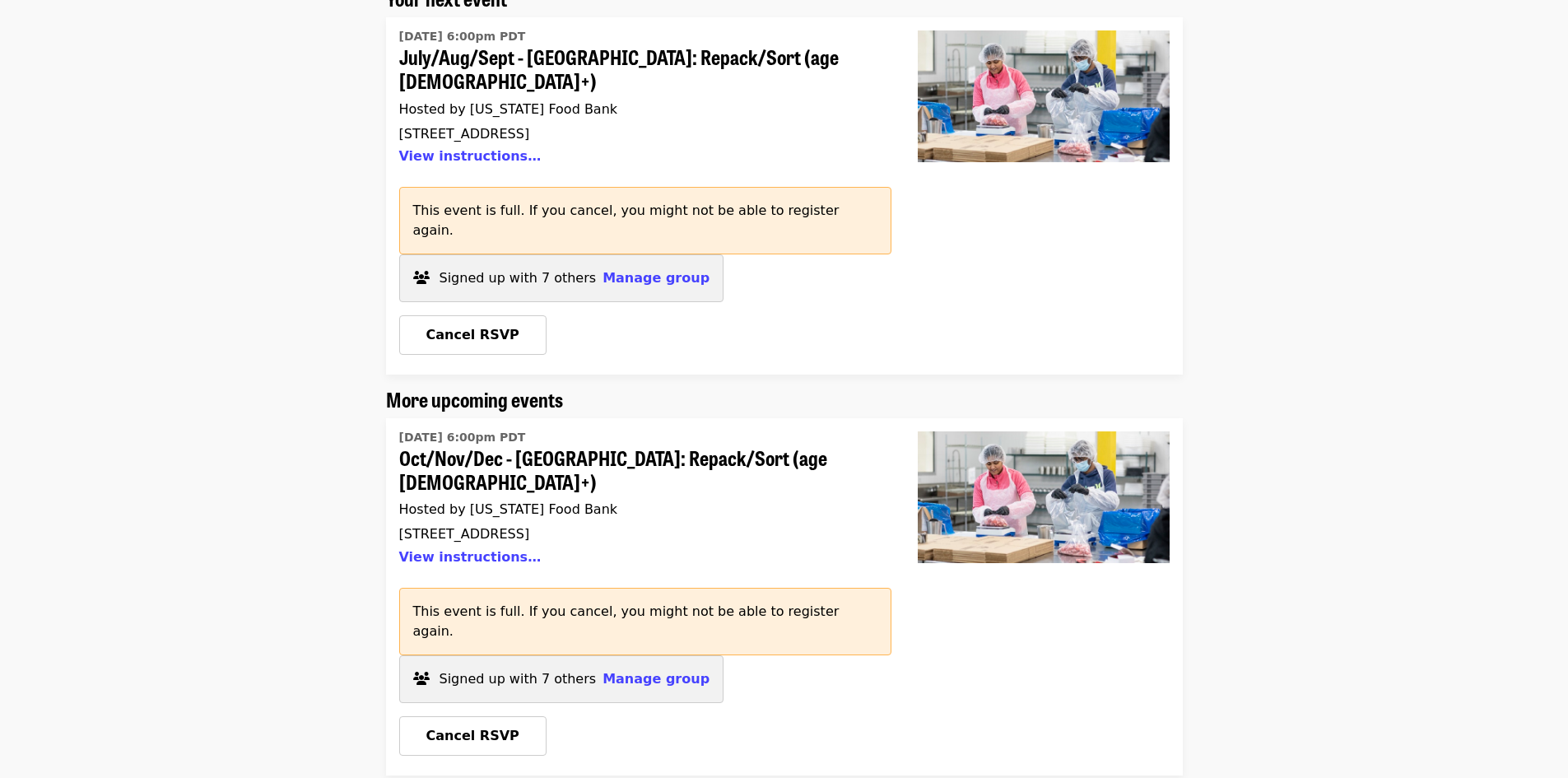
click at [473, 542] on div "View instructions…" at bounding box center [638, 557] width 479 height 29
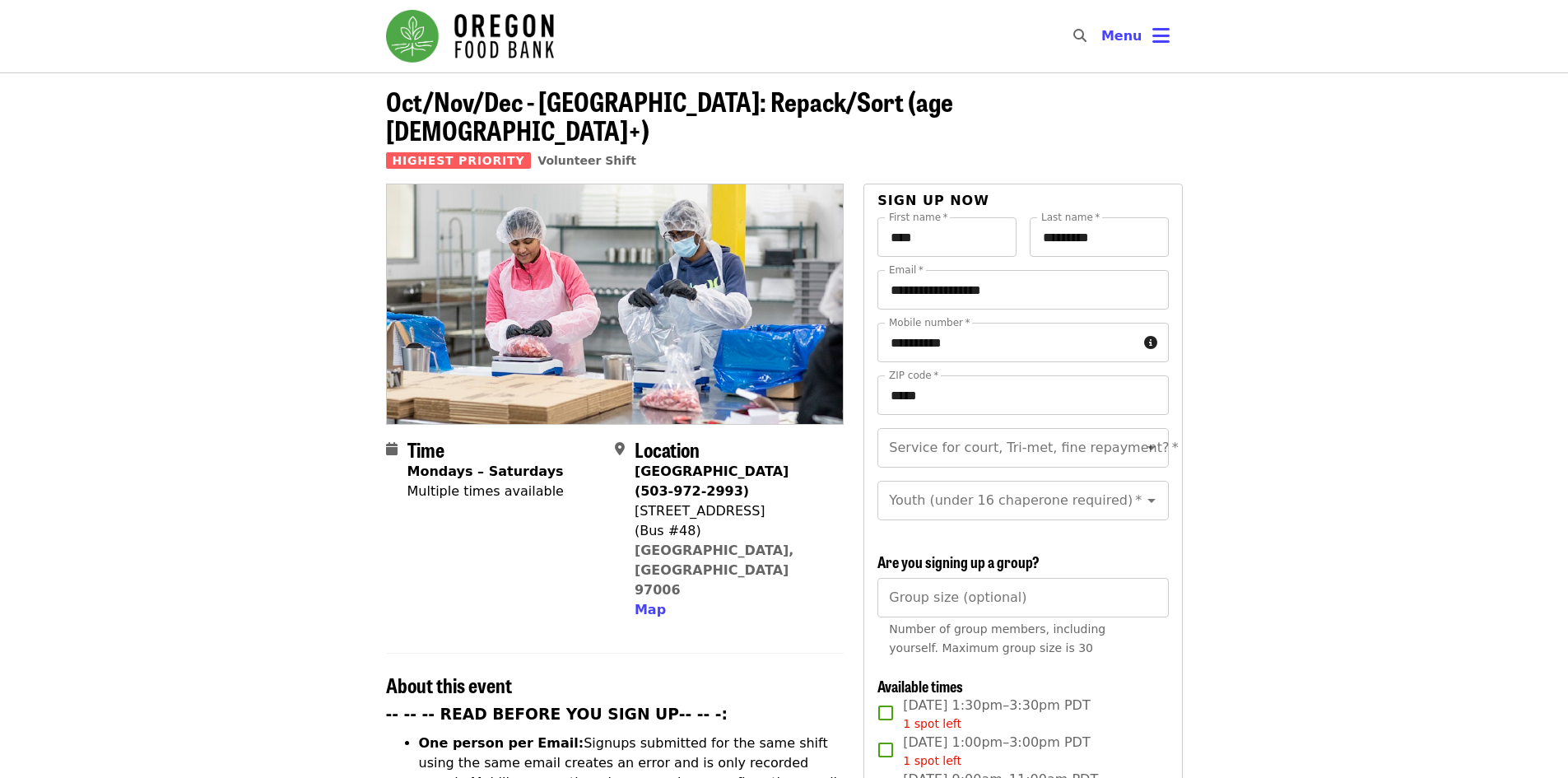
click at [765, 90] on span "Oct/Nov/Dec - [GEOGRAPHIC_DATA]: Repack/Sort (age [DEMOGRAPHIC_DATA]+)" at bounding box center [670, 115] width 567 height 68
click at [765, 96] on span "Oct/Nov/Dec - [GEOGRAPHIC_DATA]: Repack/Sort (age [DEMOGRAPHIC_DATA]+)" at bounding box center [670, 115] width 567 height 68
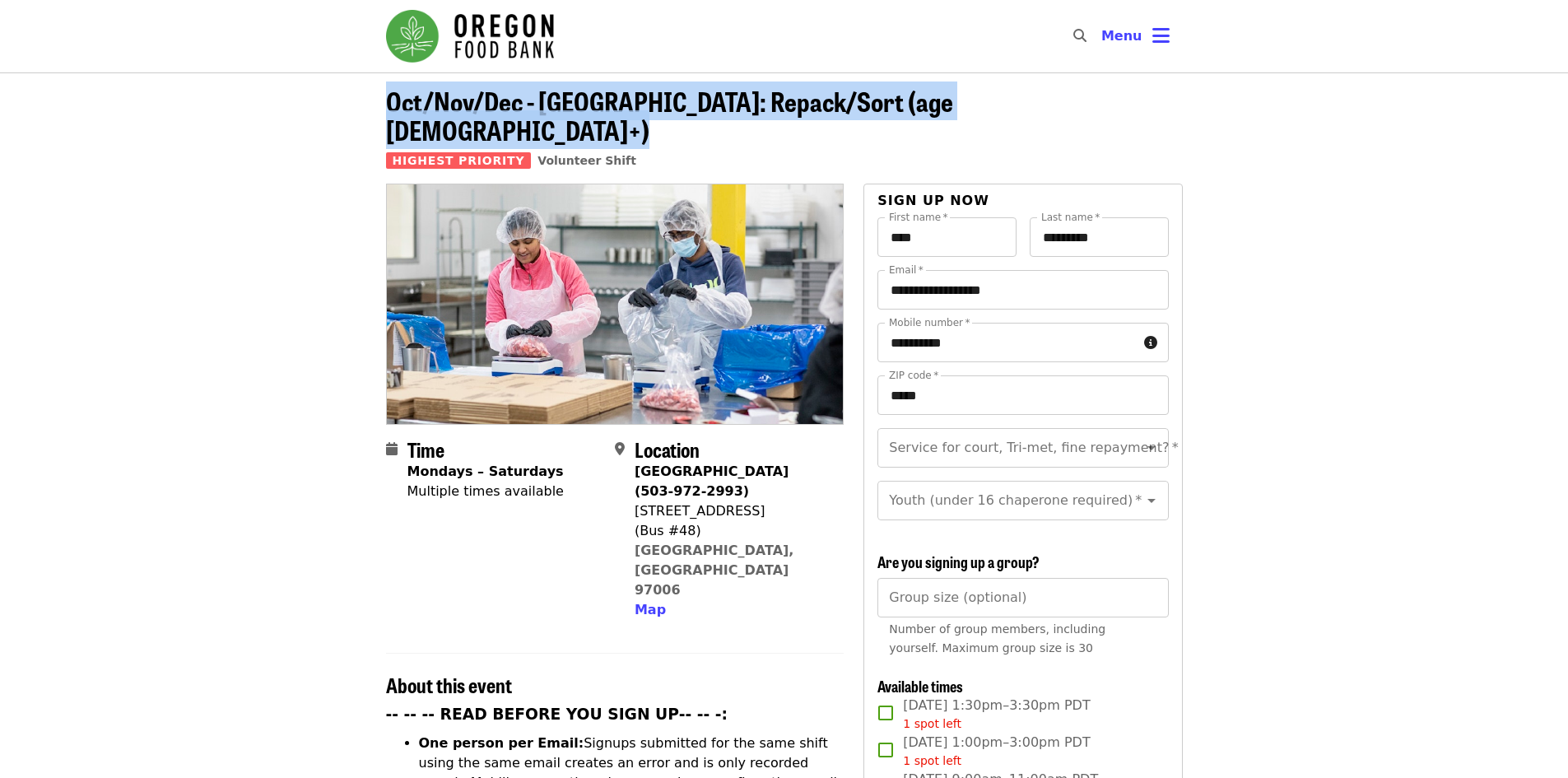
click at [765, 96] on span "Oct/Nov/Dec - [GEOGRAPHIC_DATA]: Repack/Sort (age [DEMOGRAPHIC_DATA]+)" at bounding box center [670, 115] width 567 height 68
copy span "Oct/Nov/Dec - [GEOGRAPHIC_DATA]: Repack/Sort (age [DEMOGRAPHIC_DATA]+)"
